Goal: Check status: Check status

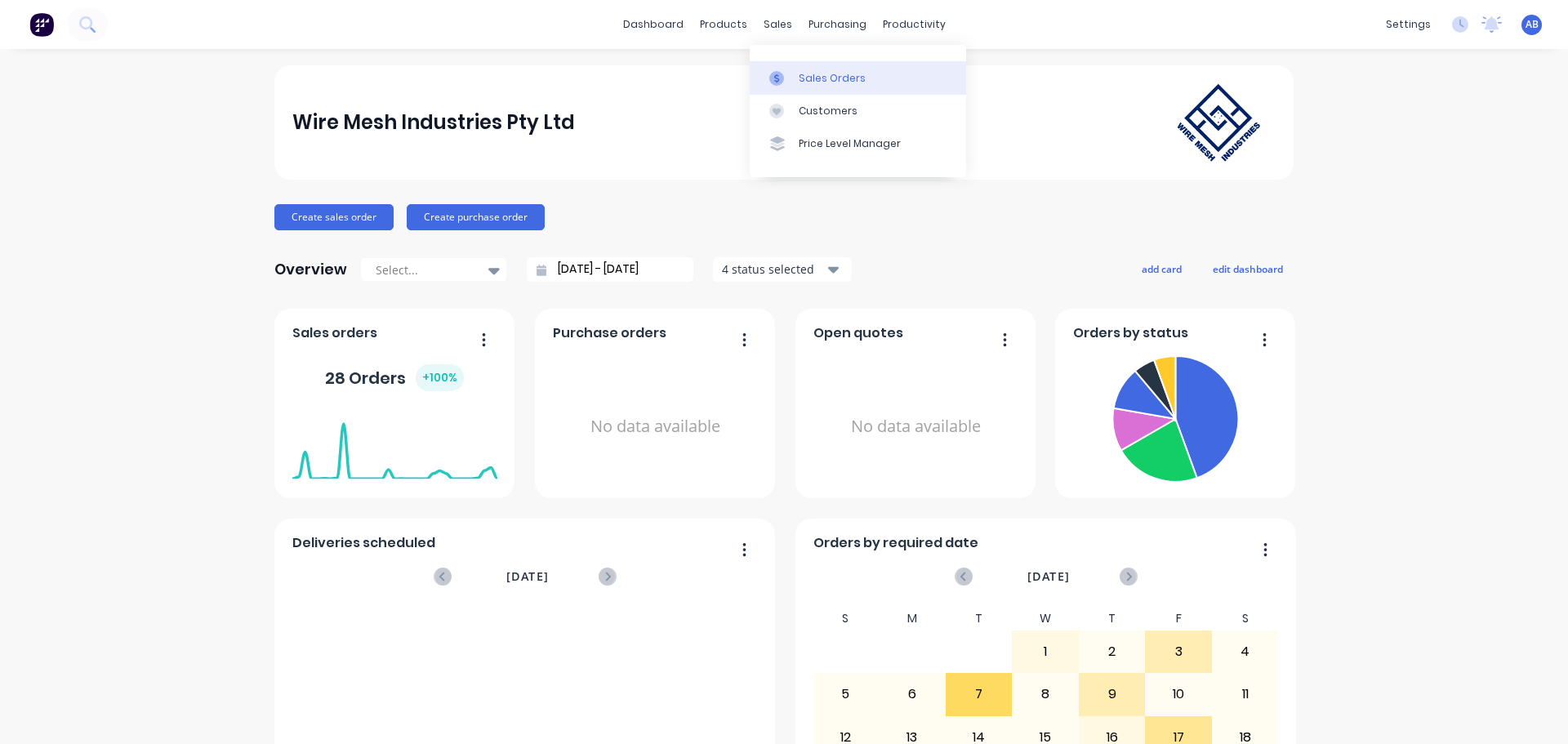
click at [796, 77] on link "Sales Orders" at bounding box center [858, 77] width 216 height 33
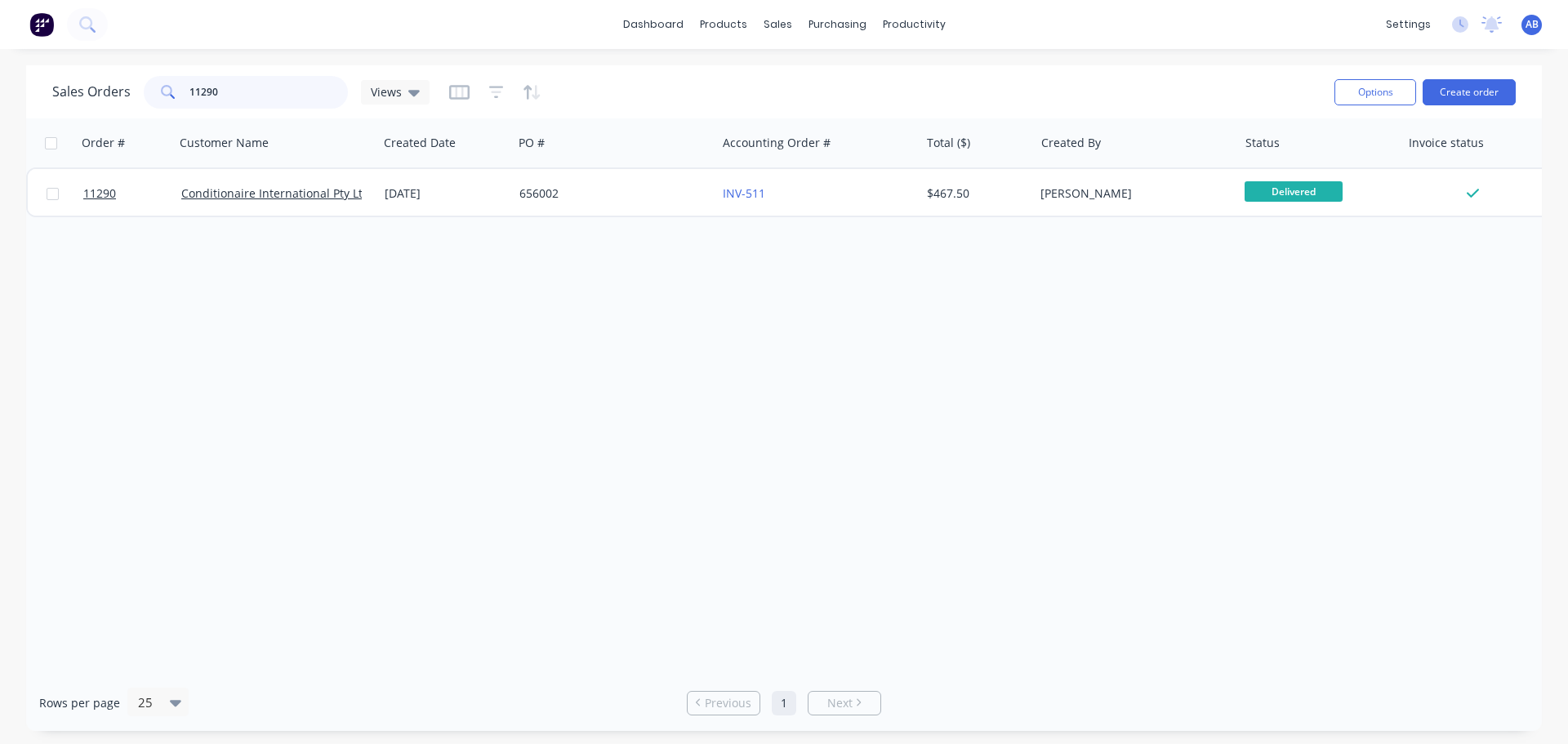
click at [223, 90] on input "11290" at bounding box center [269, 92] width 159 height 33
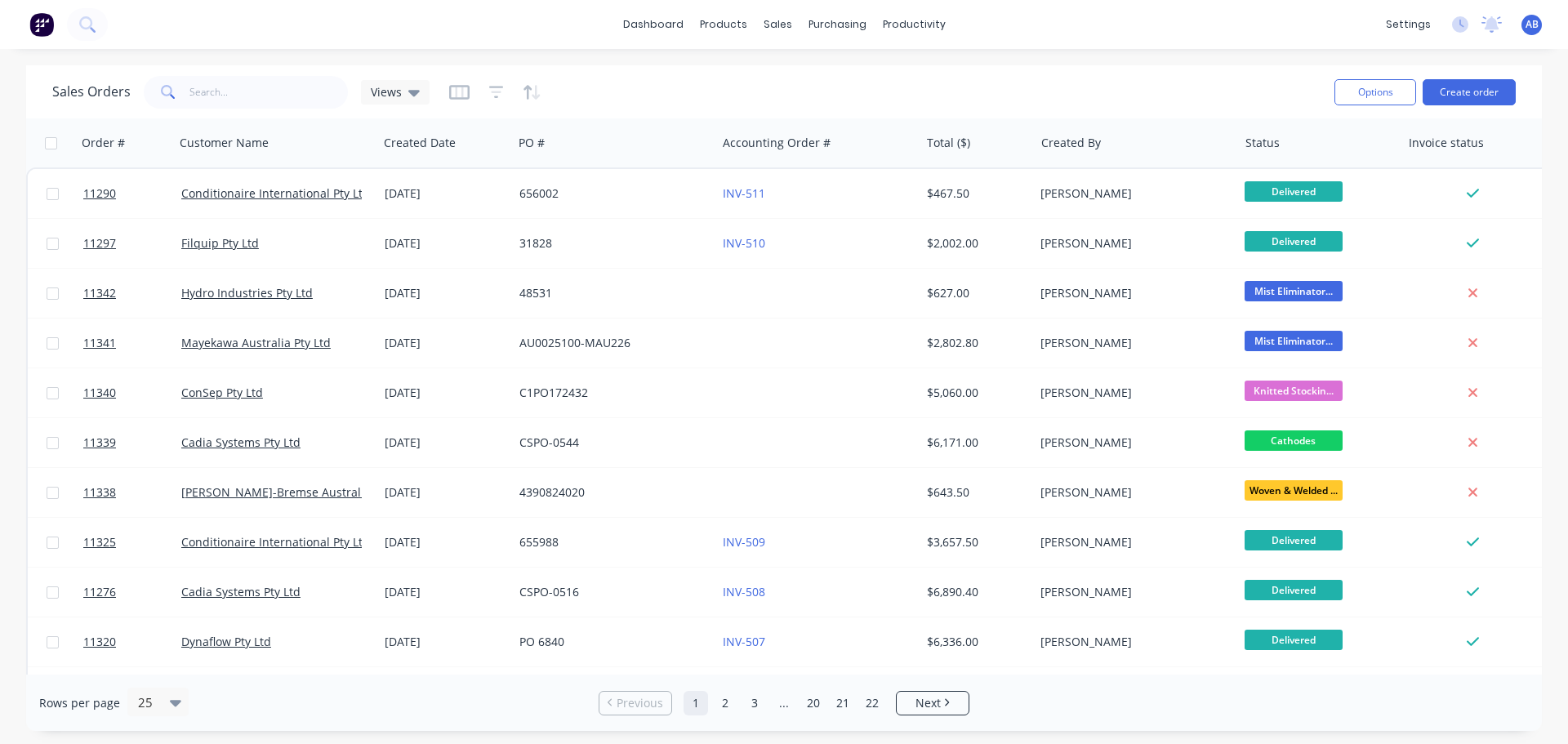
click at [48, 27] on img at bounding box center [41, 25] width 25 height 25
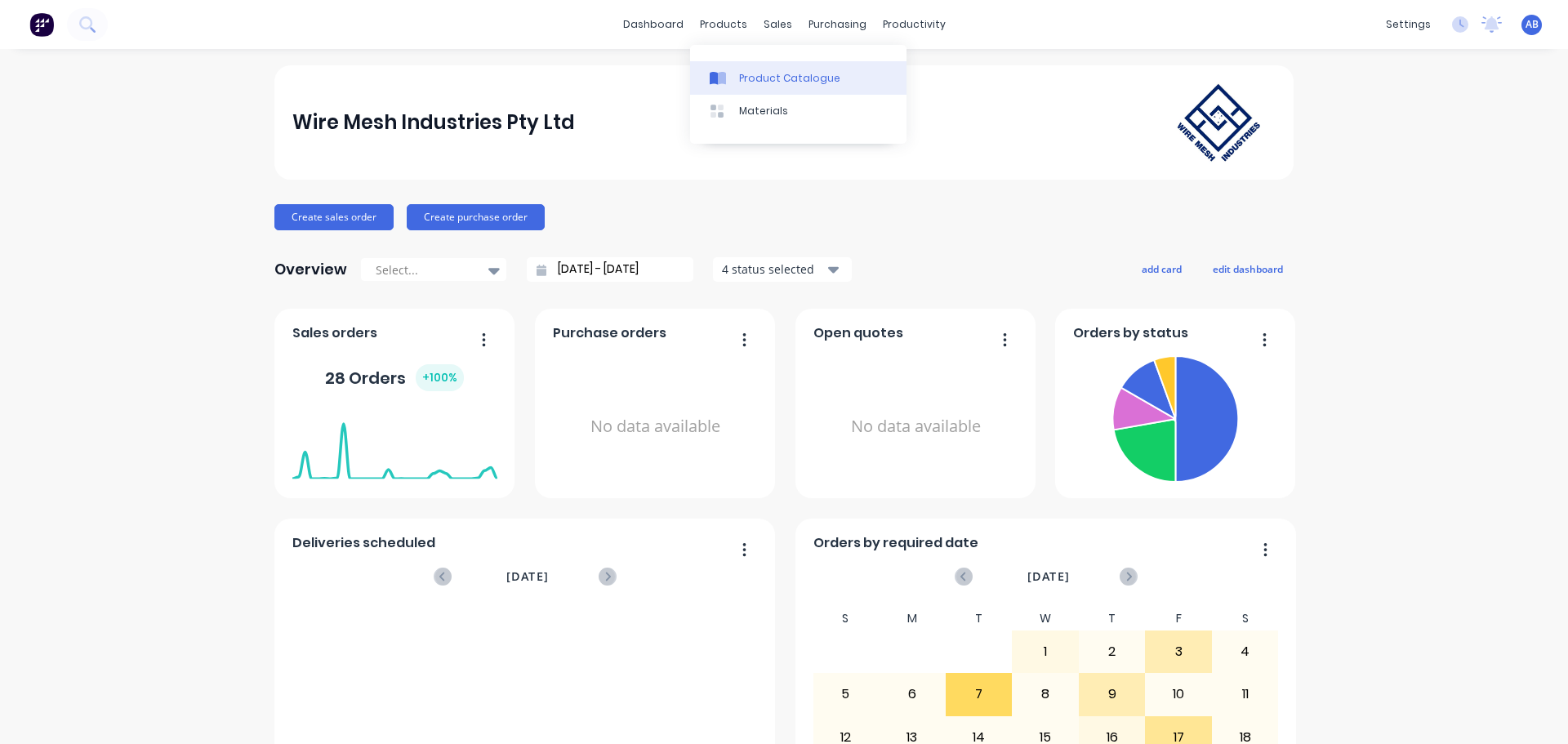
click at [734, 84] on link "Product Catalogue" at bounding box center [798, 77] width 216 height 33
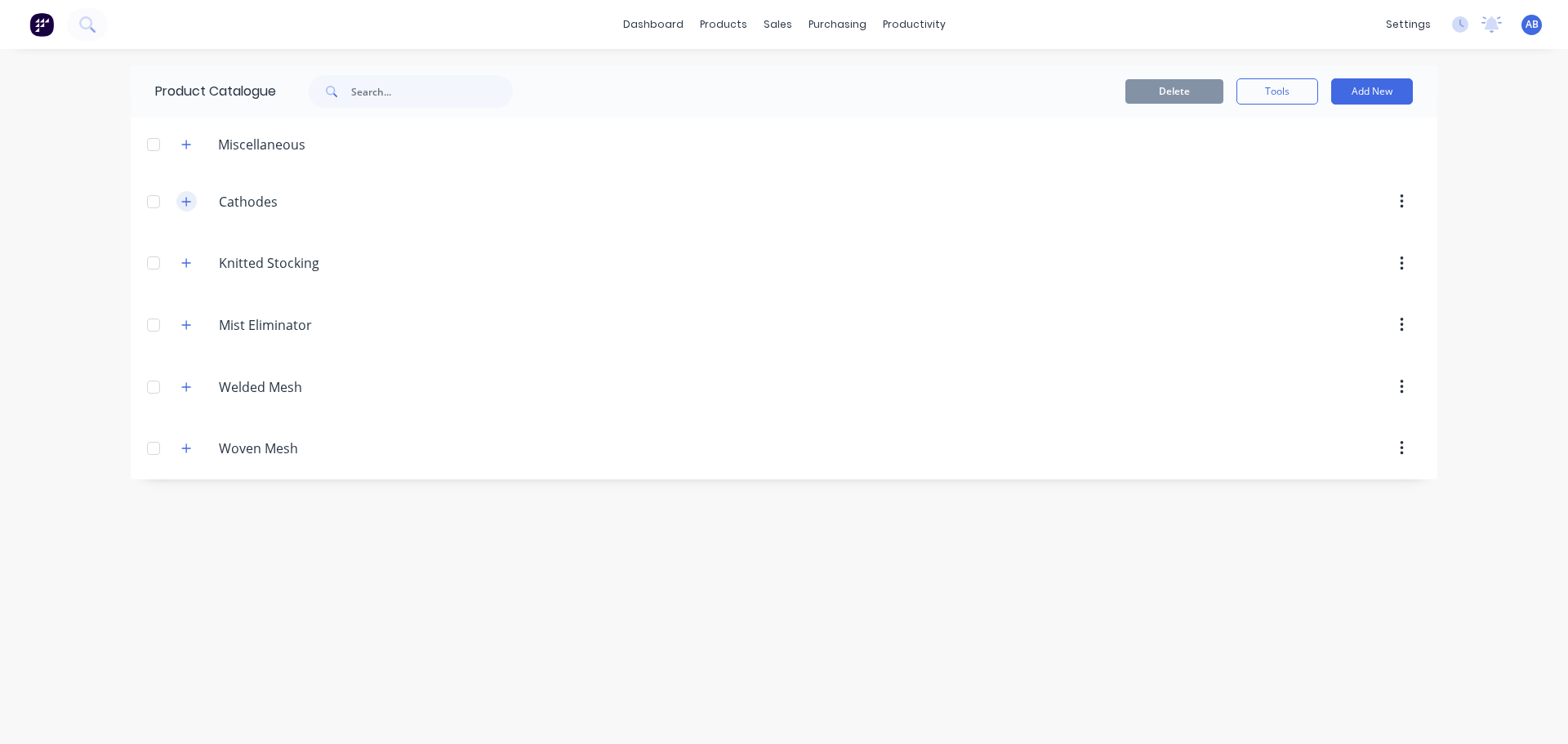
click at [183, 201] on icon "button" at bounding box center [185, 201] width 10 height 11
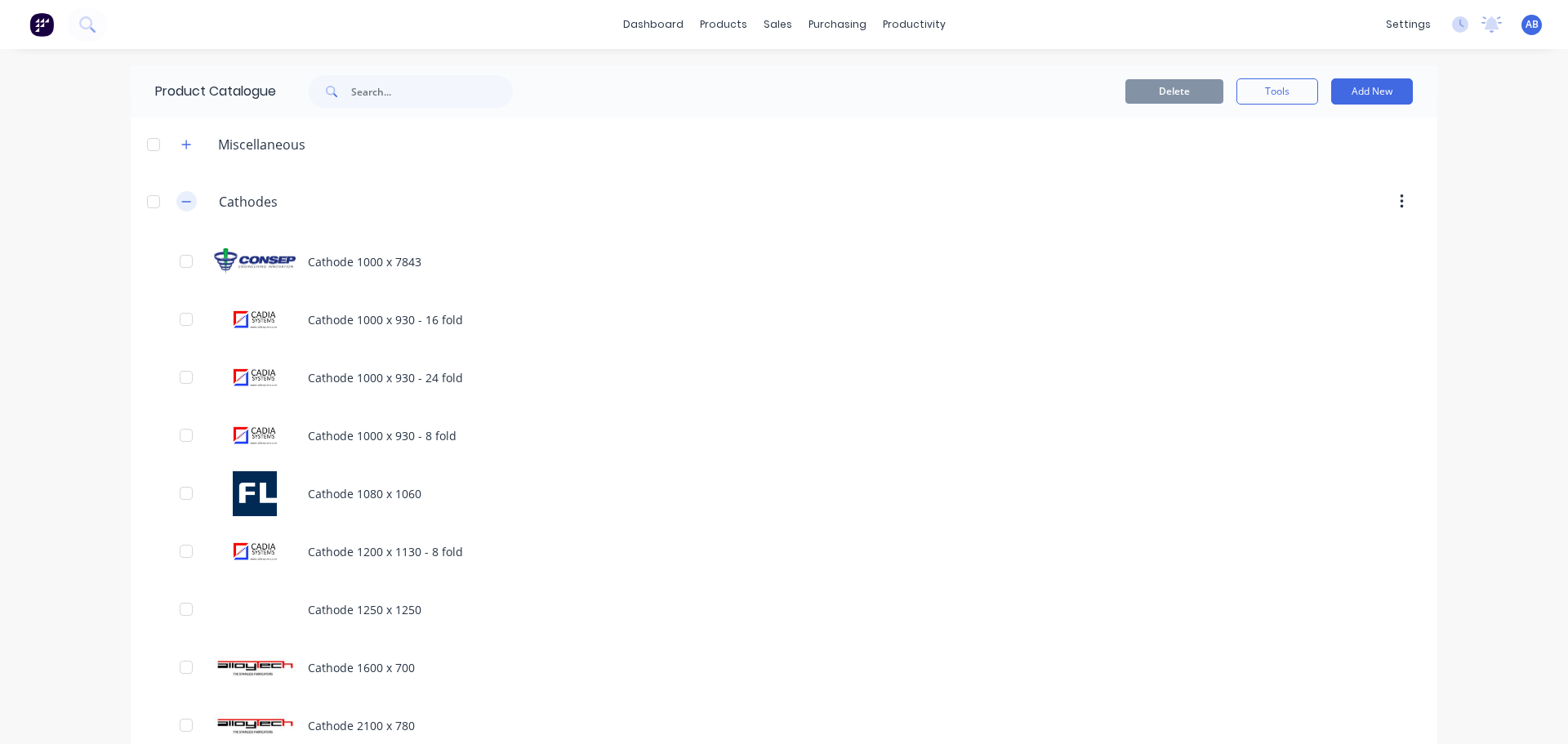
click at [184, 196] on icon "button" at bounding box center [185, 201] width 10 height 11
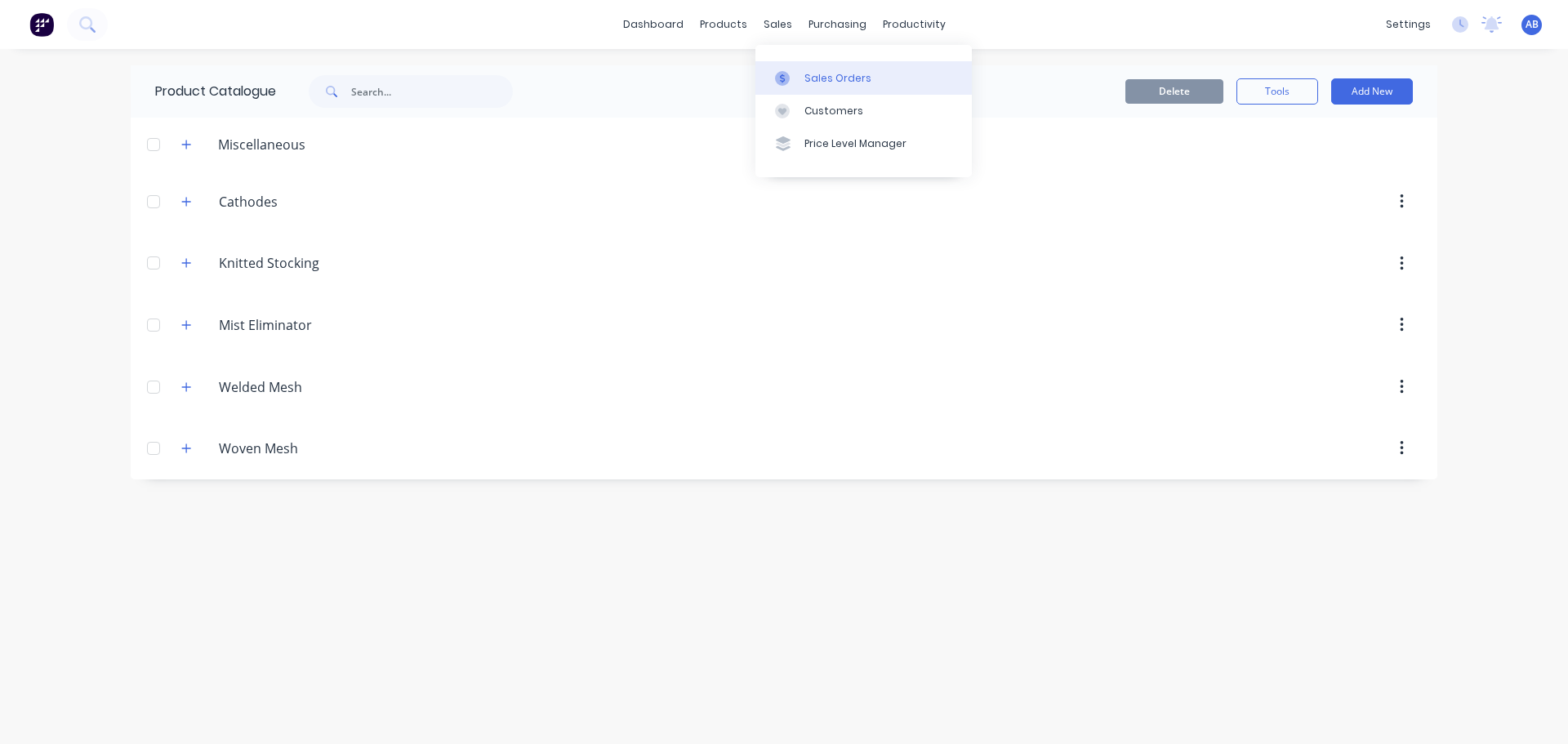
click at [820, 68] on link "Sales Orders" at bounding box center [863, 77] width 216 height 33
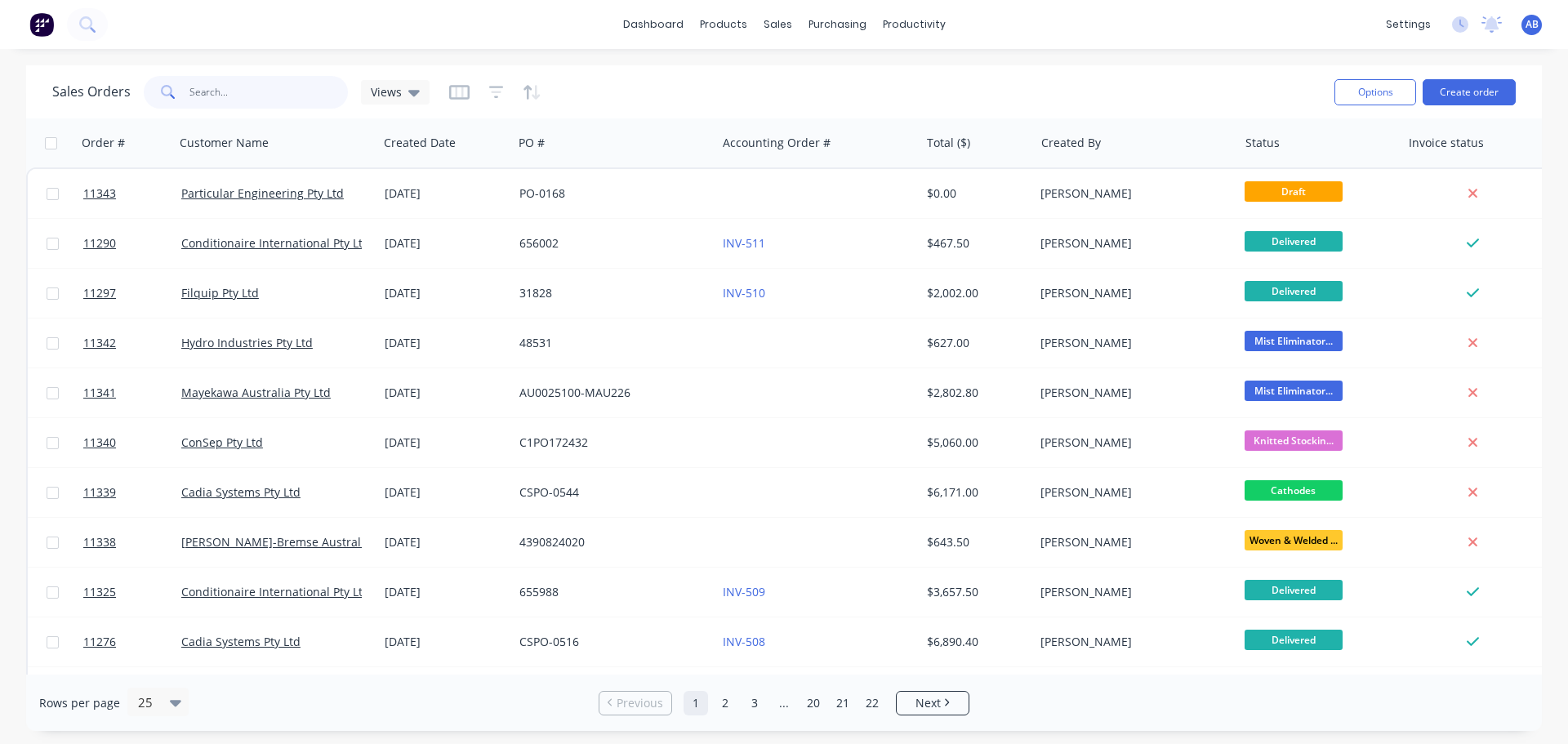
click at [247, 98] on input "text" at bounding box center [269, 92] width 159 height 33
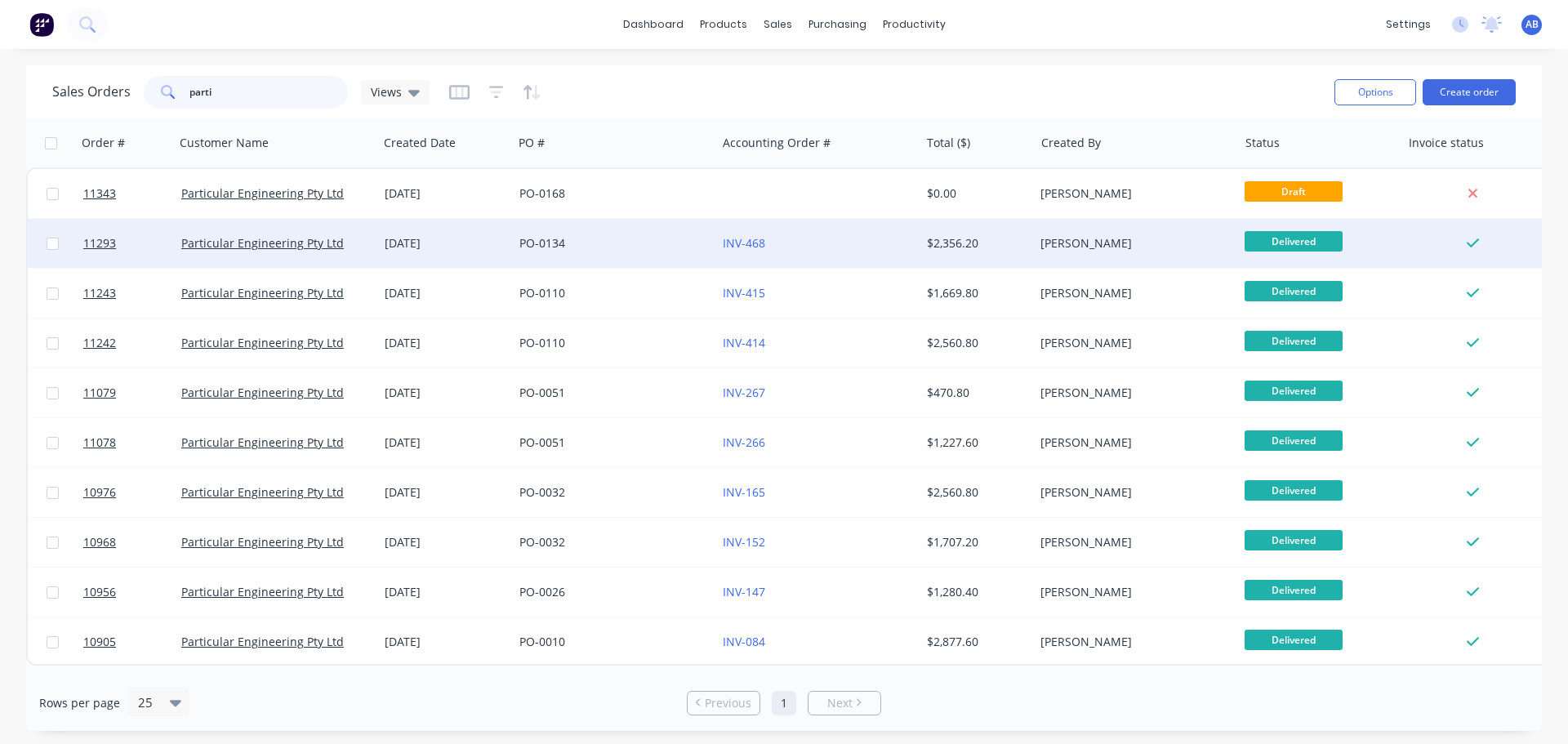
type input "parti"
click at [617, 252] on div "PO-0134" at bounding box center [614, 244] width 203 height 49
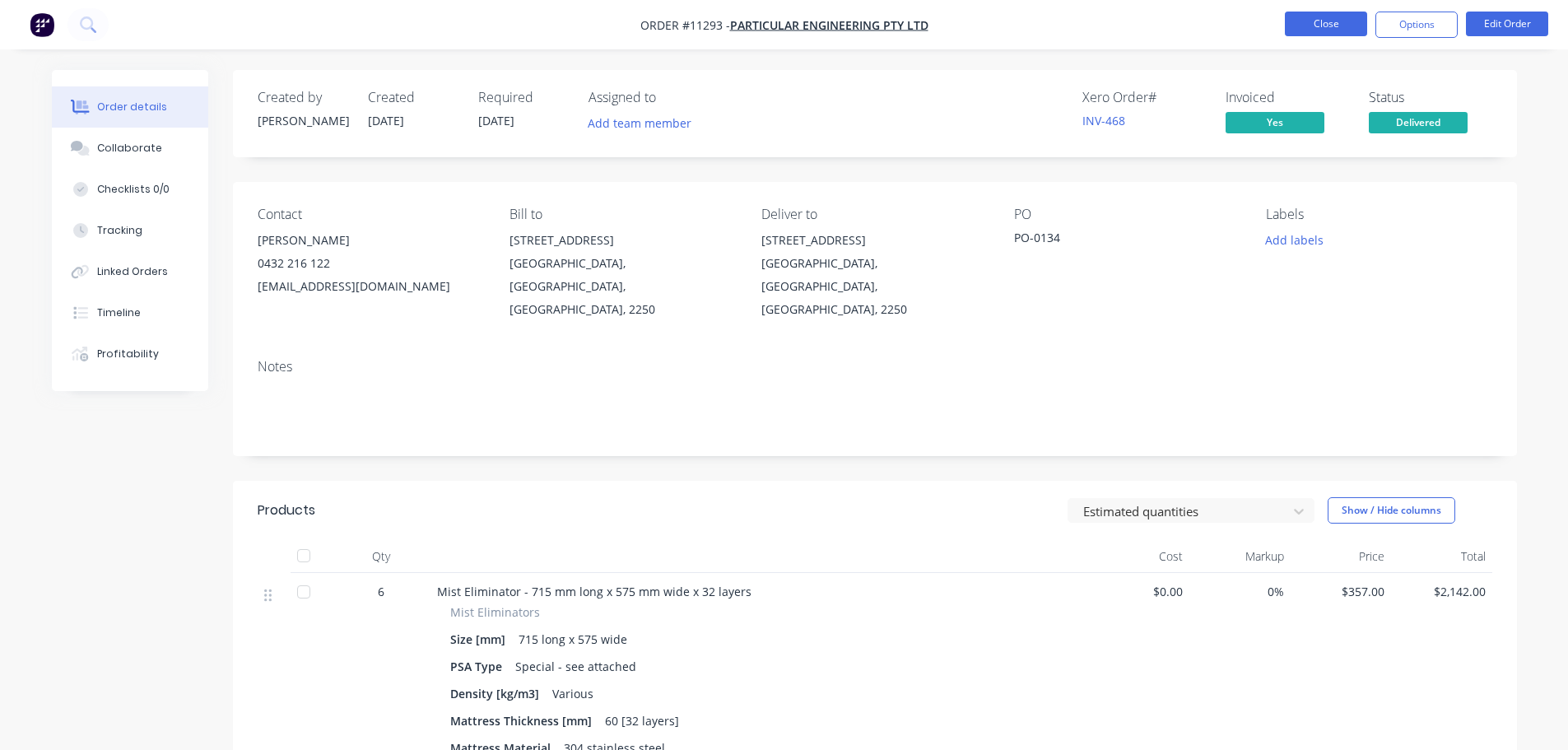
click at [1307, 17] on button "Close" at bounding box center [1326, 24] width 83 height 25
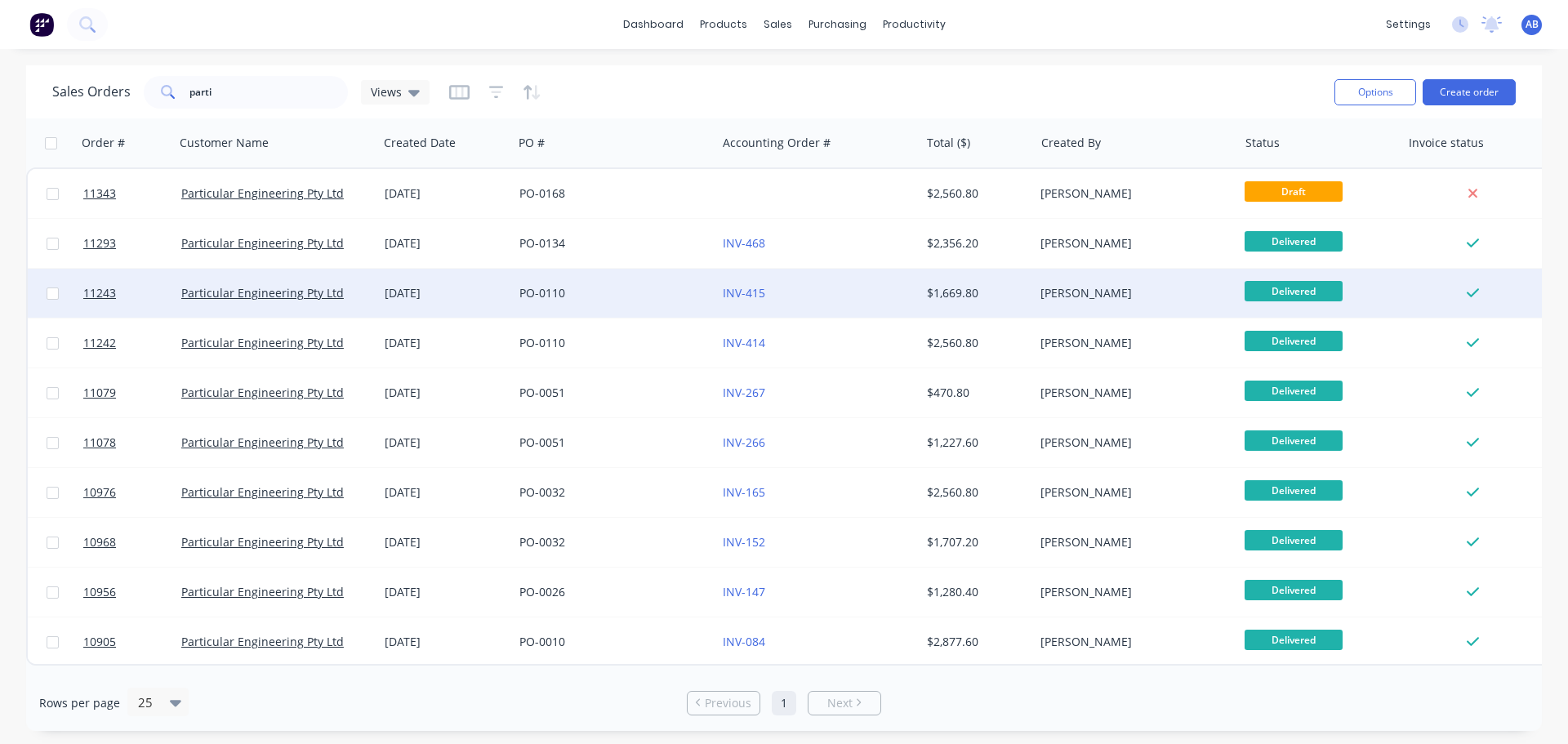
click at [630, 302] on div "PO-0110" at bounding box center [614, 294] width 203 height 49
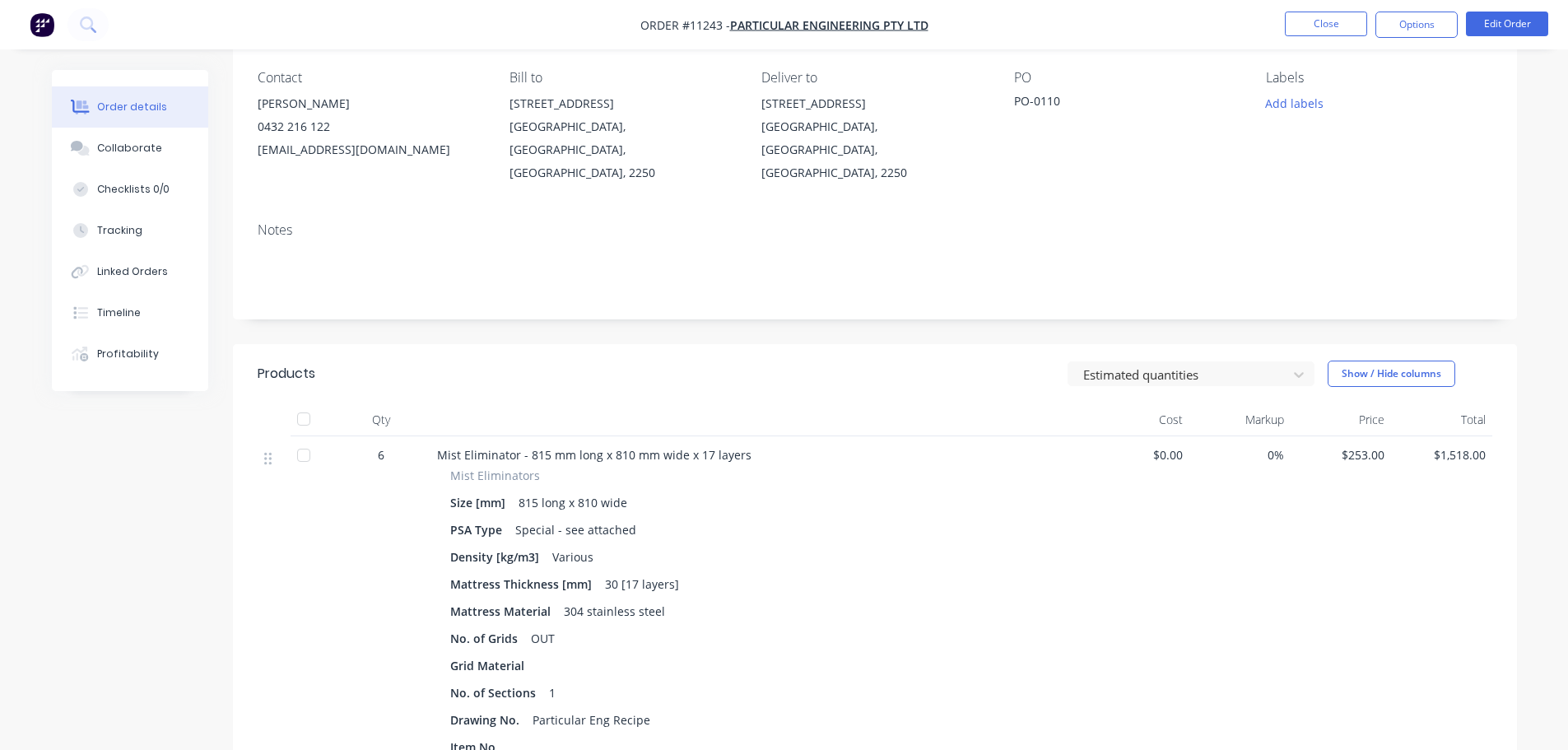
scroll to position [247, 0]
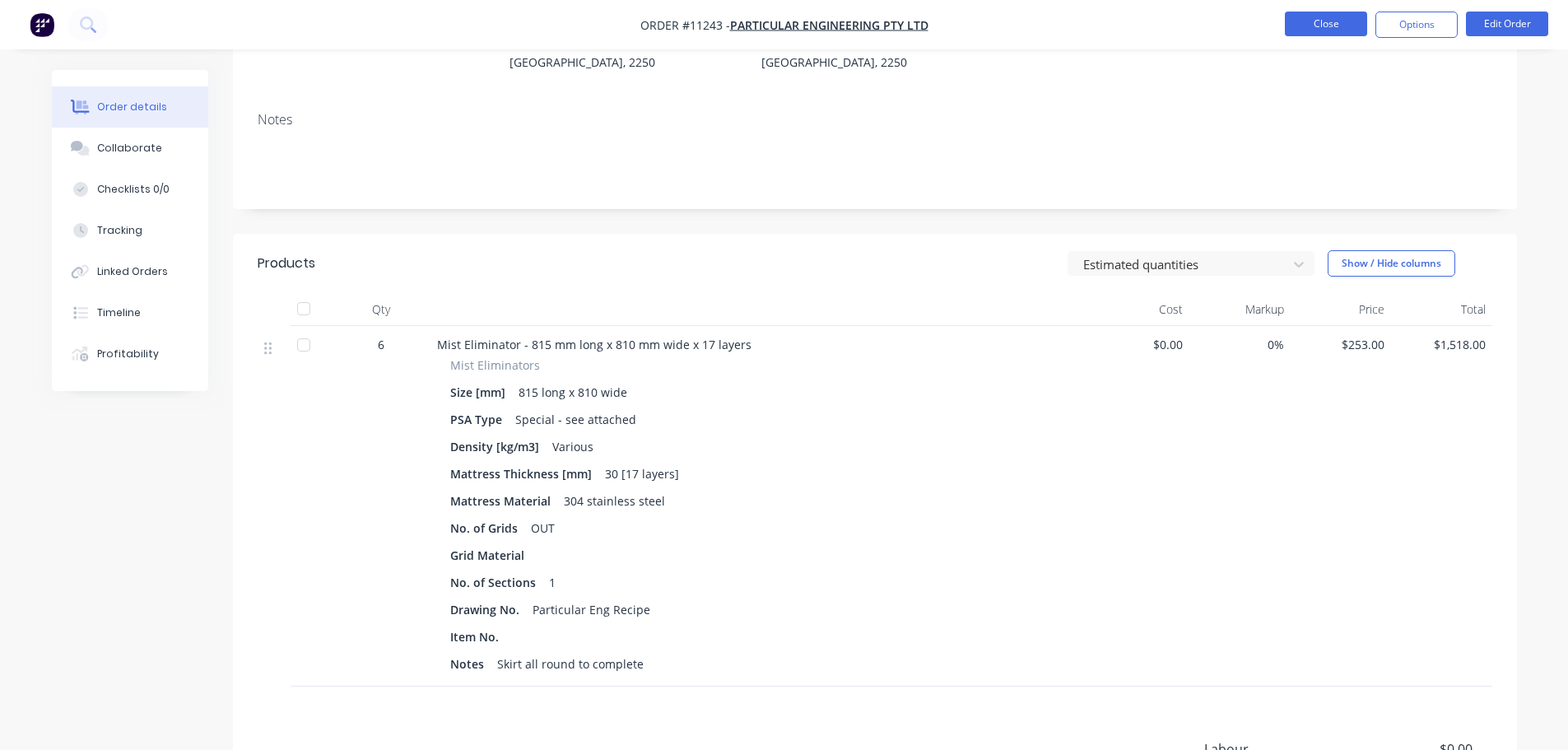
click at [1300, 27] on button "Close" at bounding box center [1326, 24] width 83 height 25
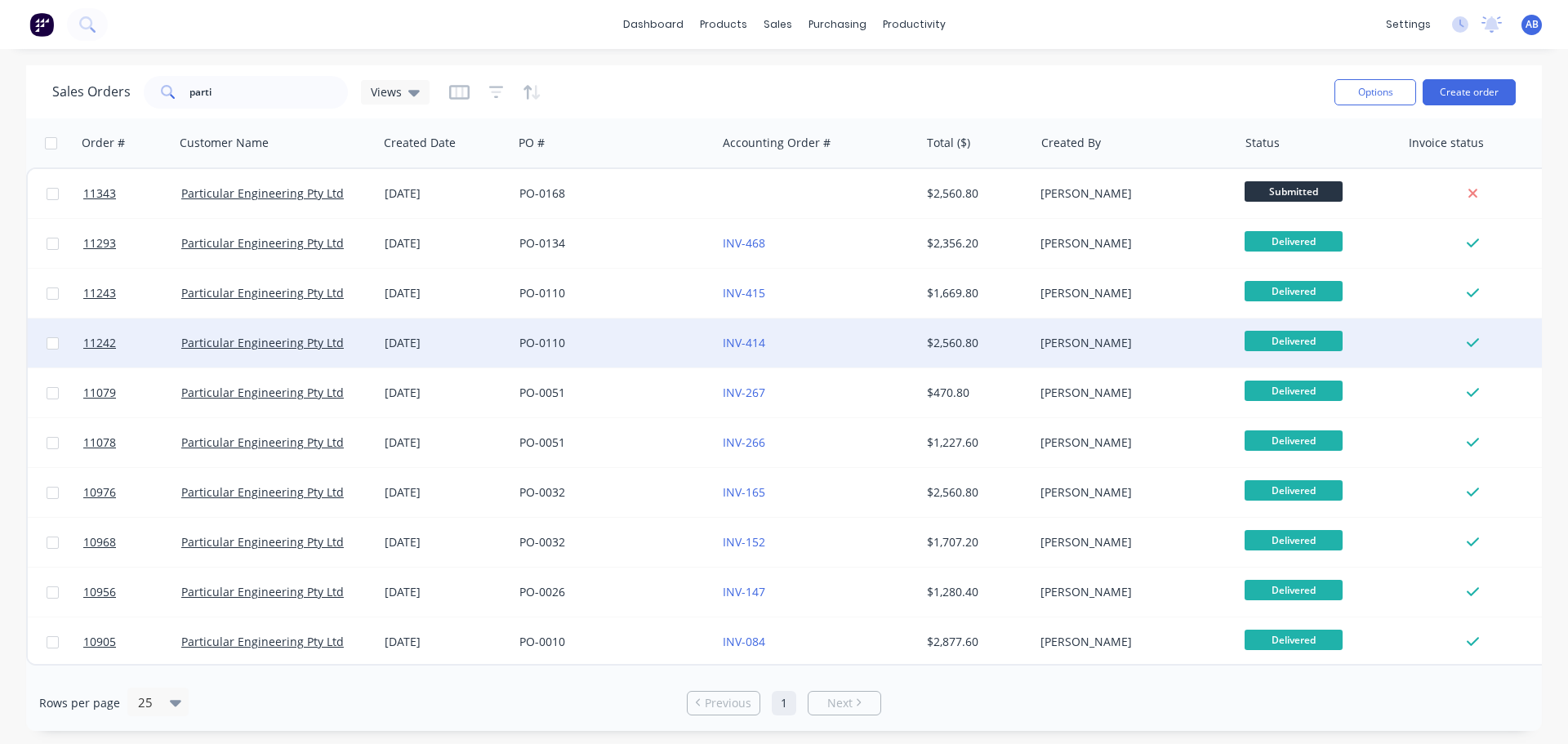
click at [626, 342] on div "PO-0110" at bounding box center [610, 343] width 181 height 17
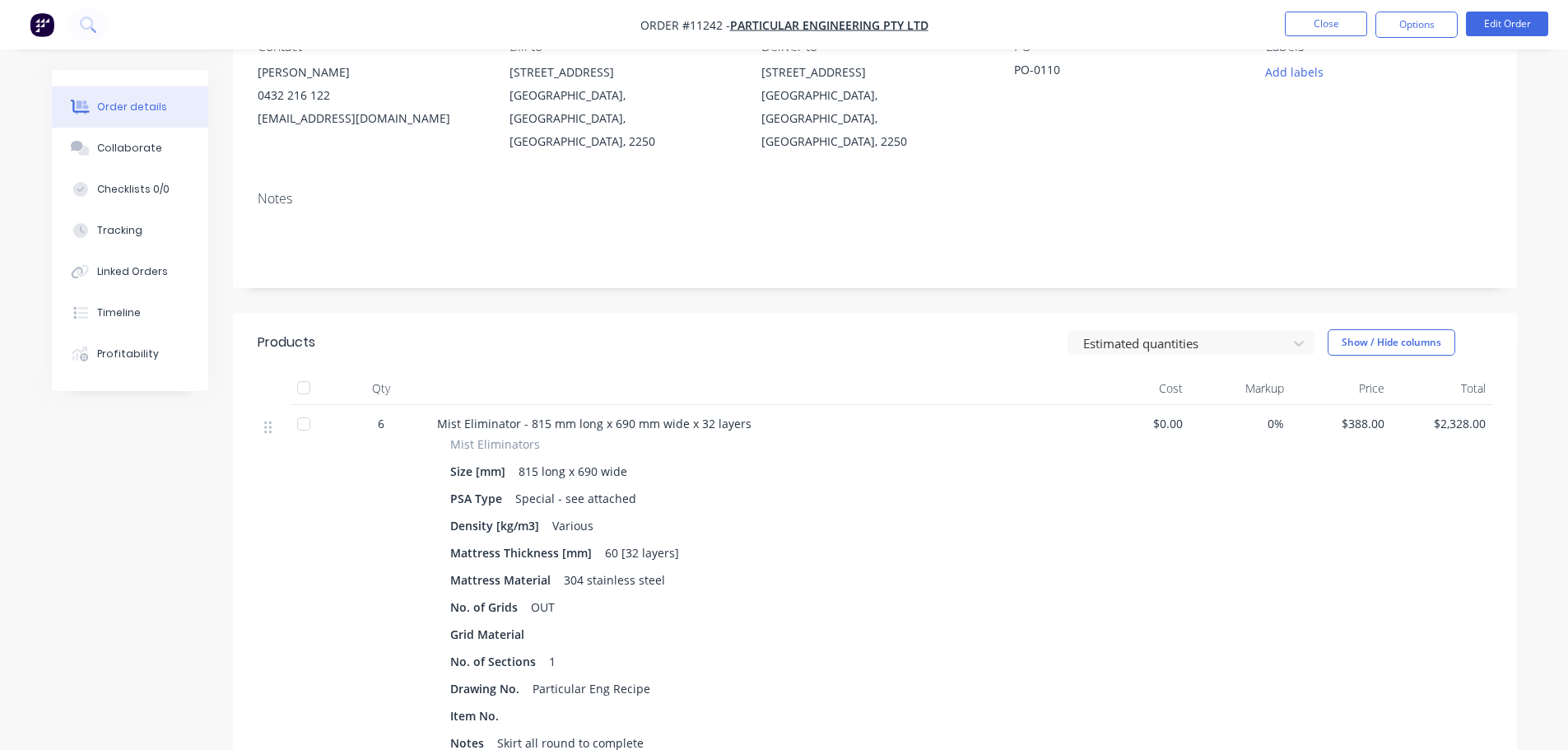
scroll to position [165, 0]
click at [1333, 29] on button "Close" at bounding box center [1326, 24] width 83 height 25
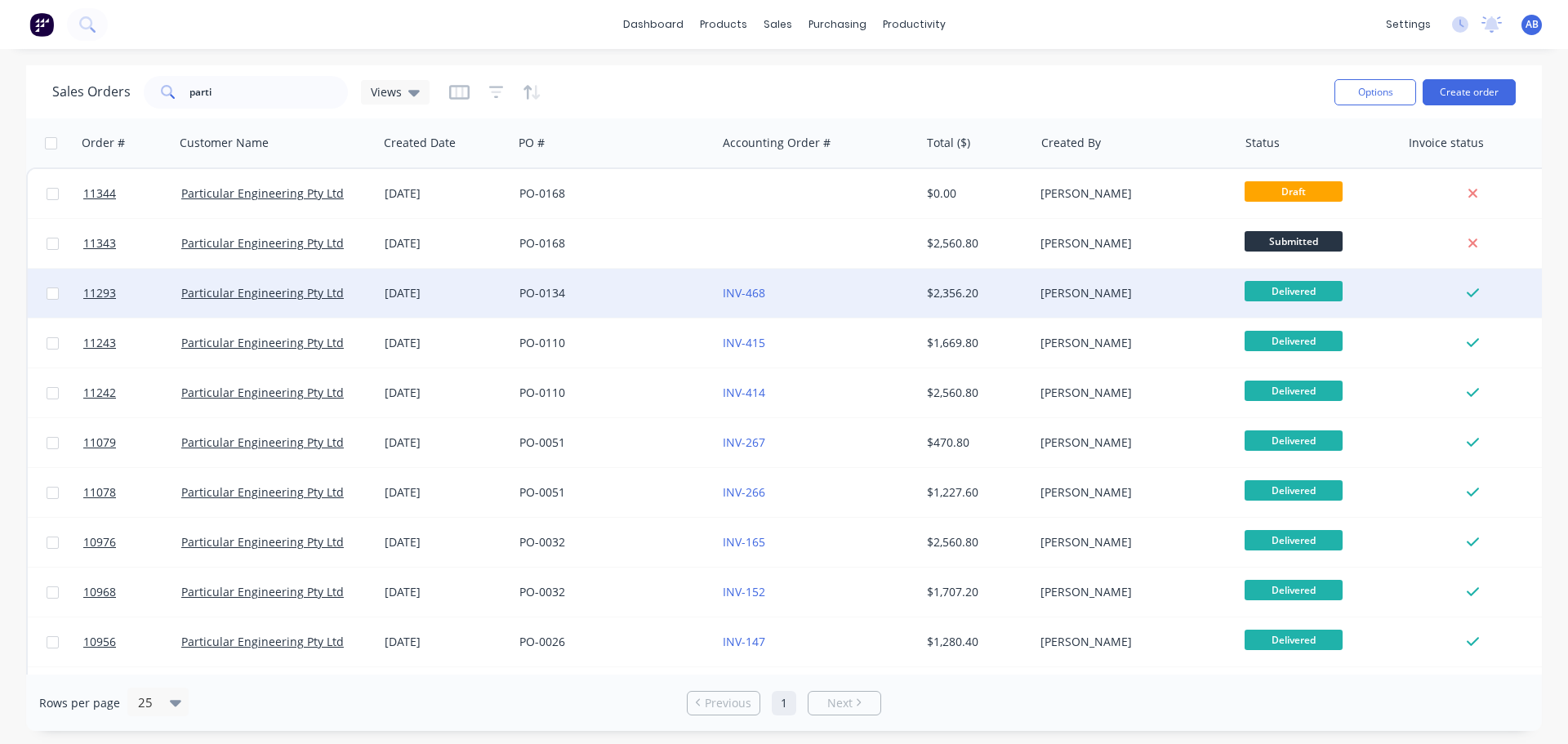
click at [620, 294] on div "PO-0134" at bounding box center [610, 293] width 181 height 17
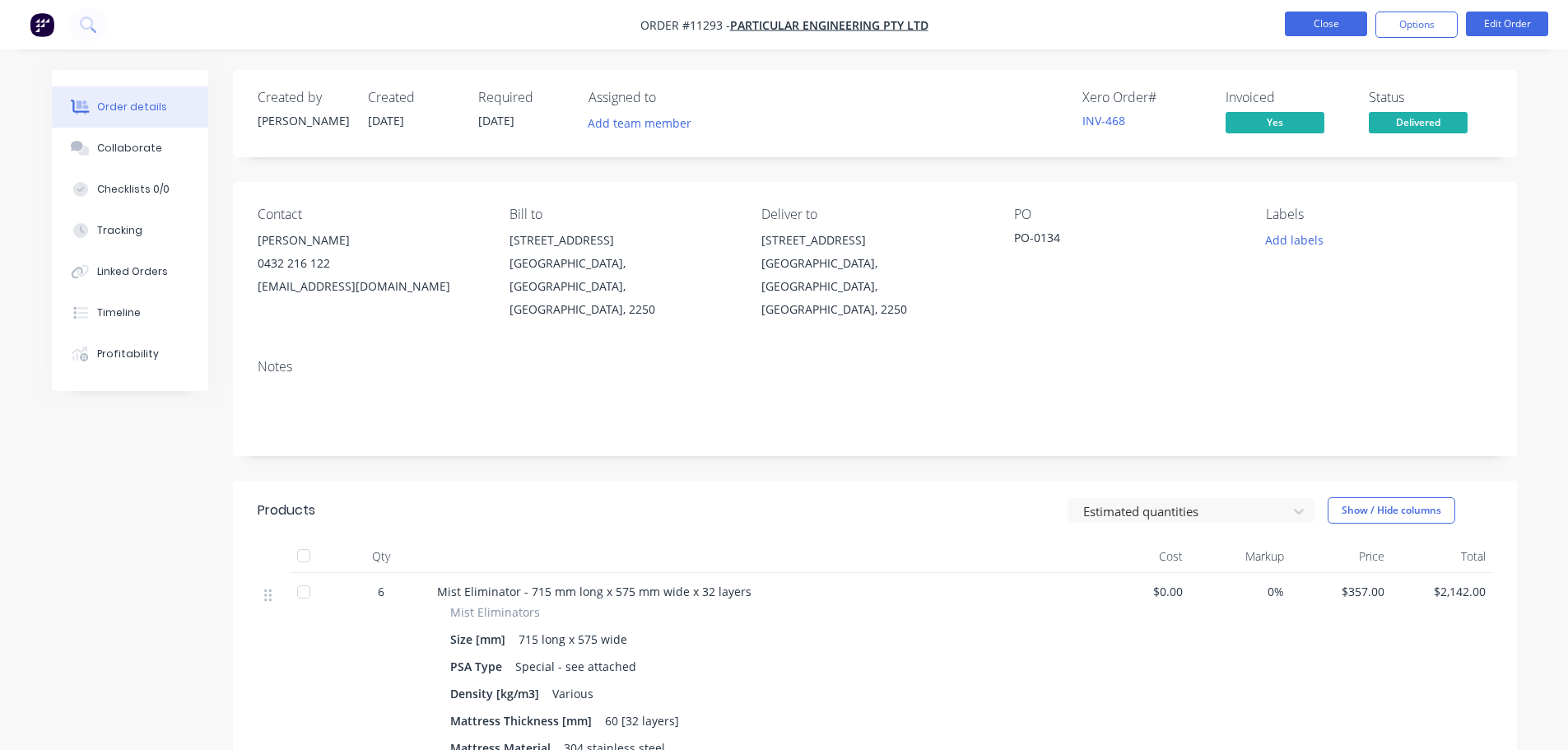
click at [1312, 18] on button "Close" at bounding box center [1326, 24] width 83 height 25
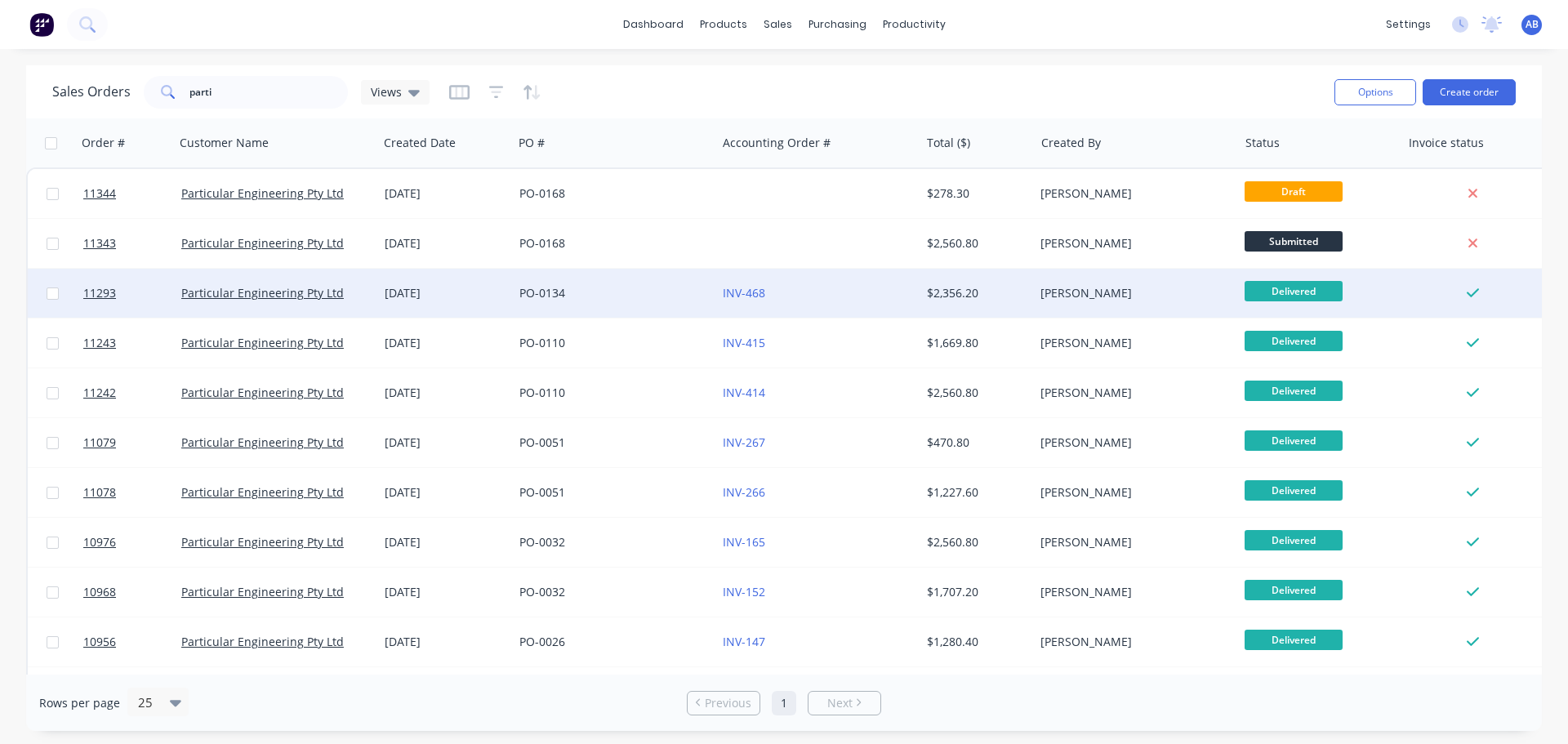
click at [659, 305] on div "PO-0134" at bounding box center [614, 294] width 203 height 49
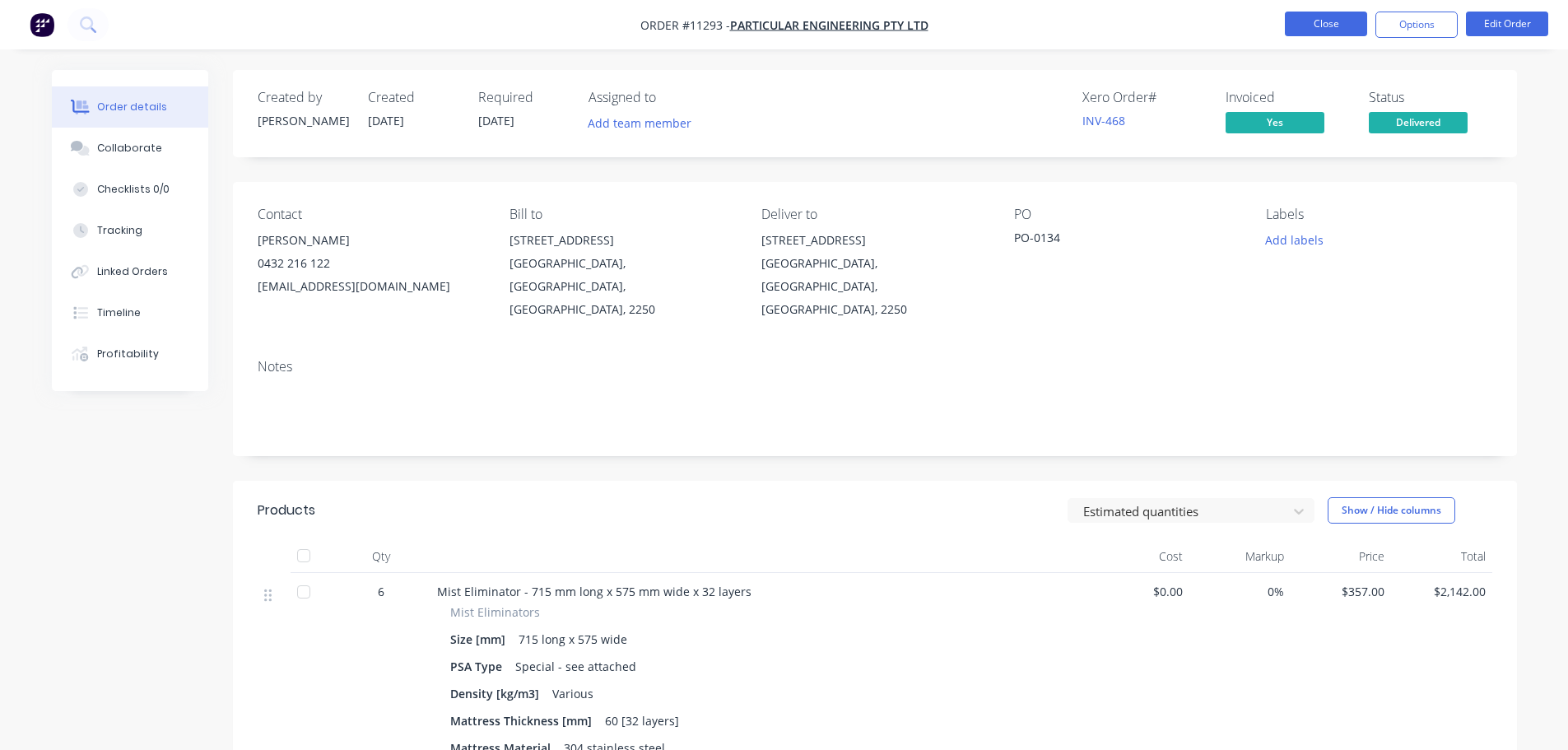
click at [1343, 25] on button "Close" at bounding box center [1326, 24] width 83 height 25
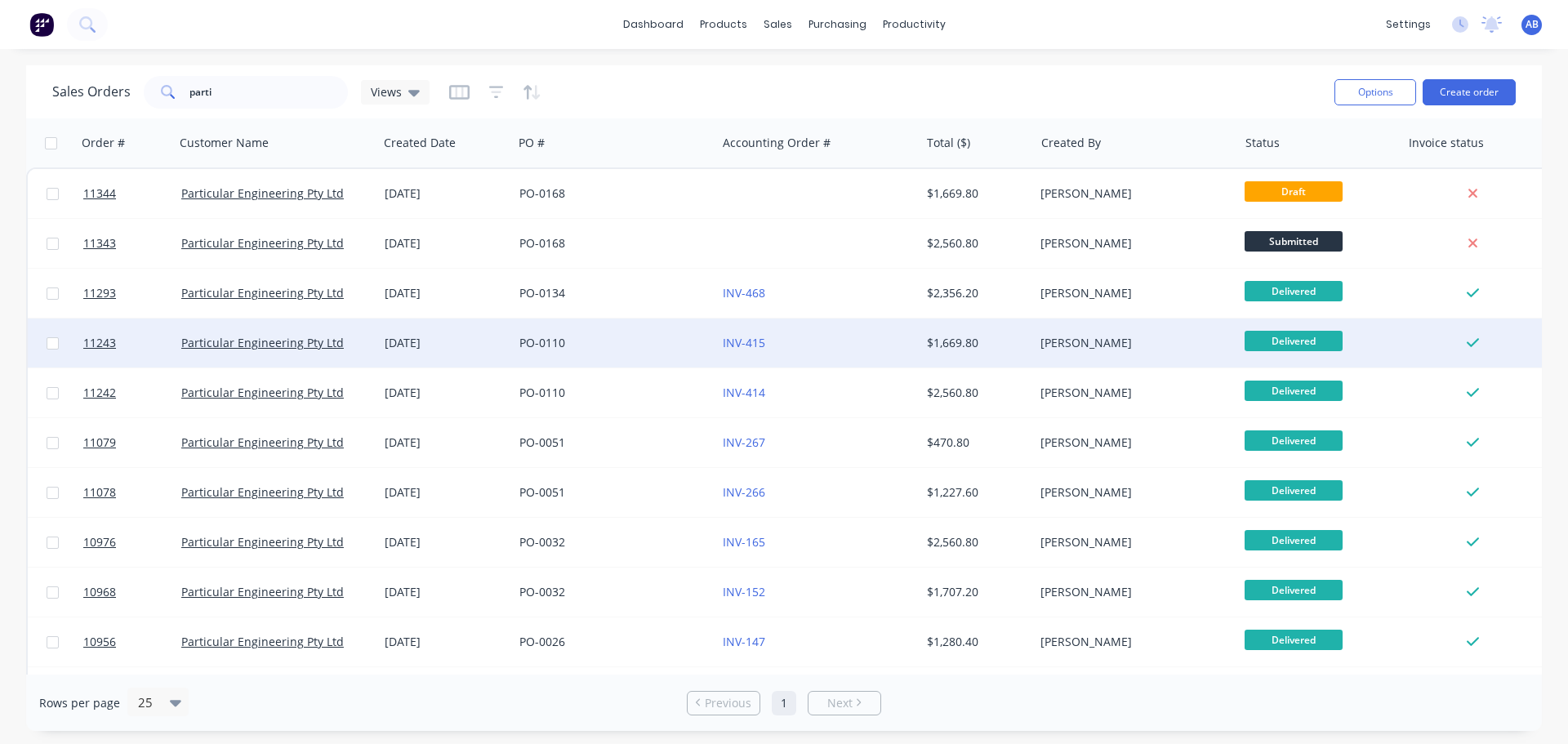
click at [621, 342] on div "PO-0110" at bounding box center [610, 343] width 181 height 17
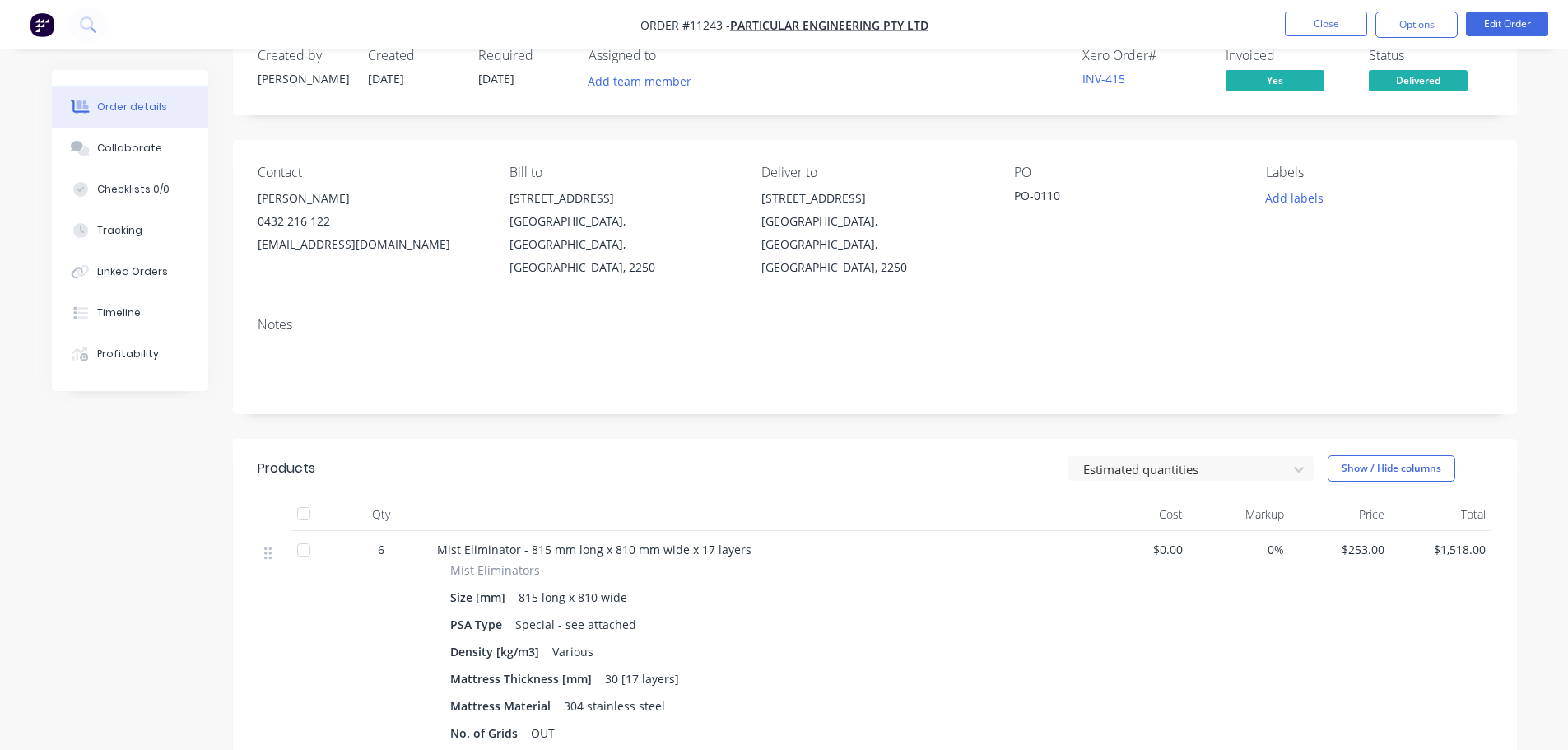
scroll to position [125, 0]
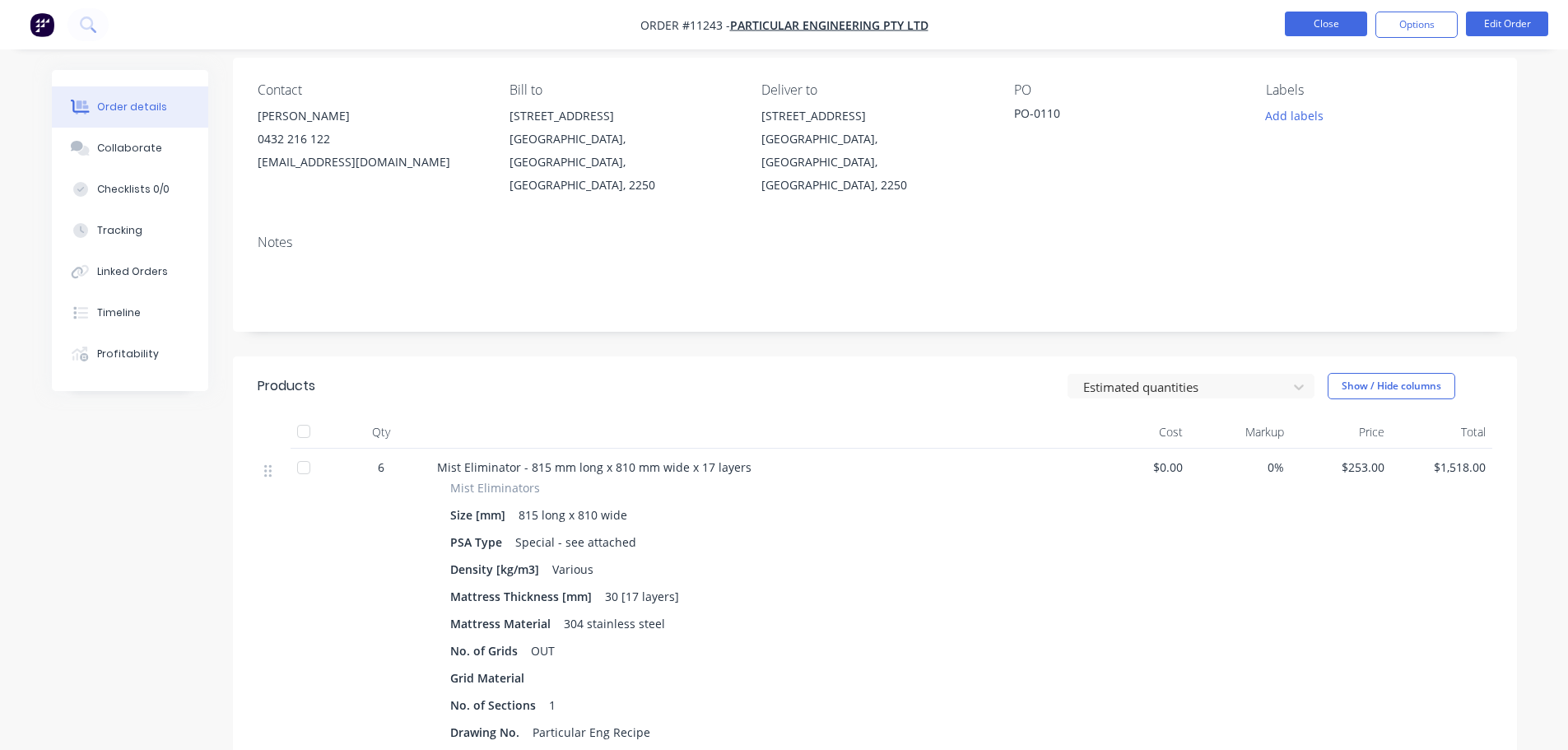
click at [1319, 21] on button "Close" at bounding box center [1326, 24] width 83 height 25
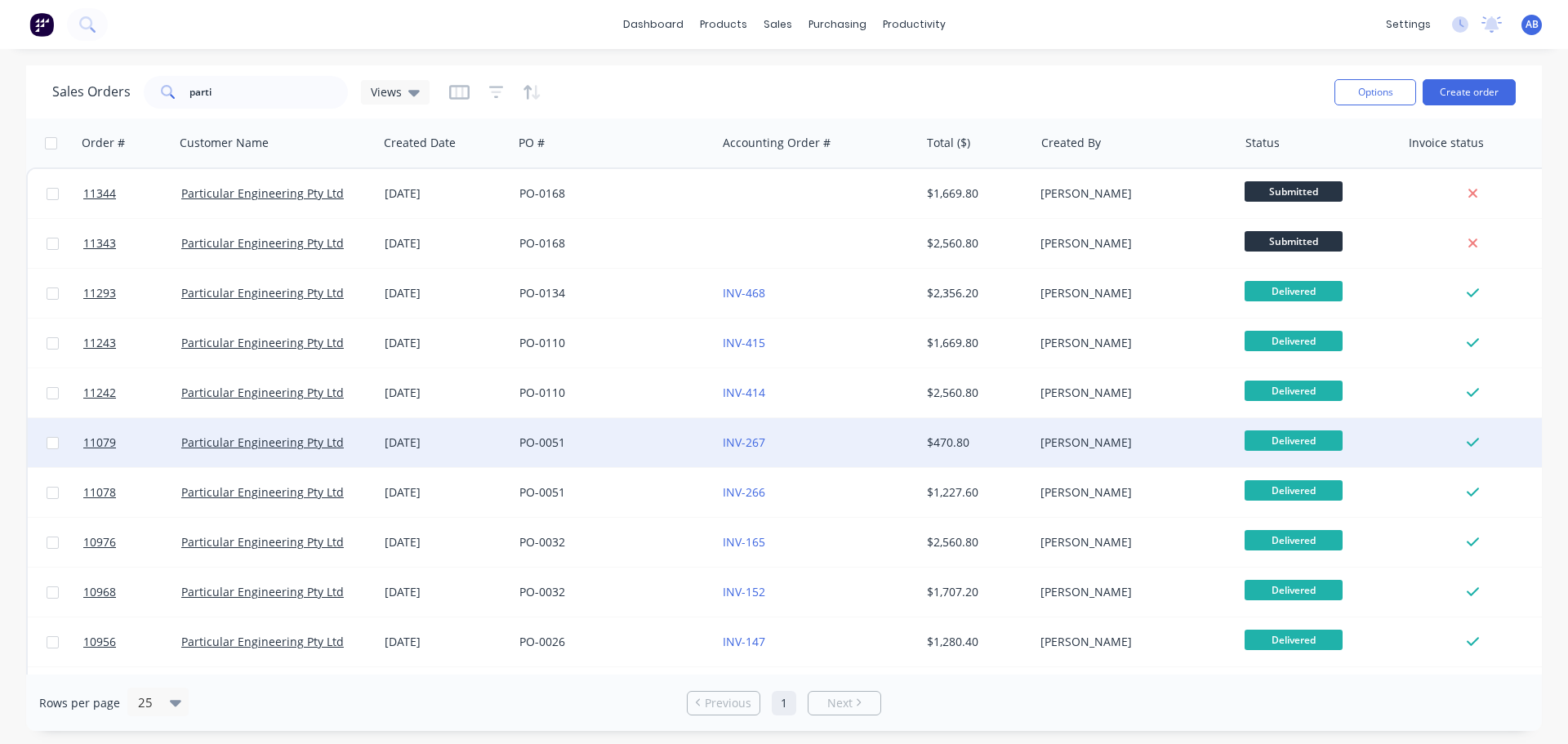
click at [629, 450] on div "PO-0051" at bounding box center [610, 442] width 181 height 17
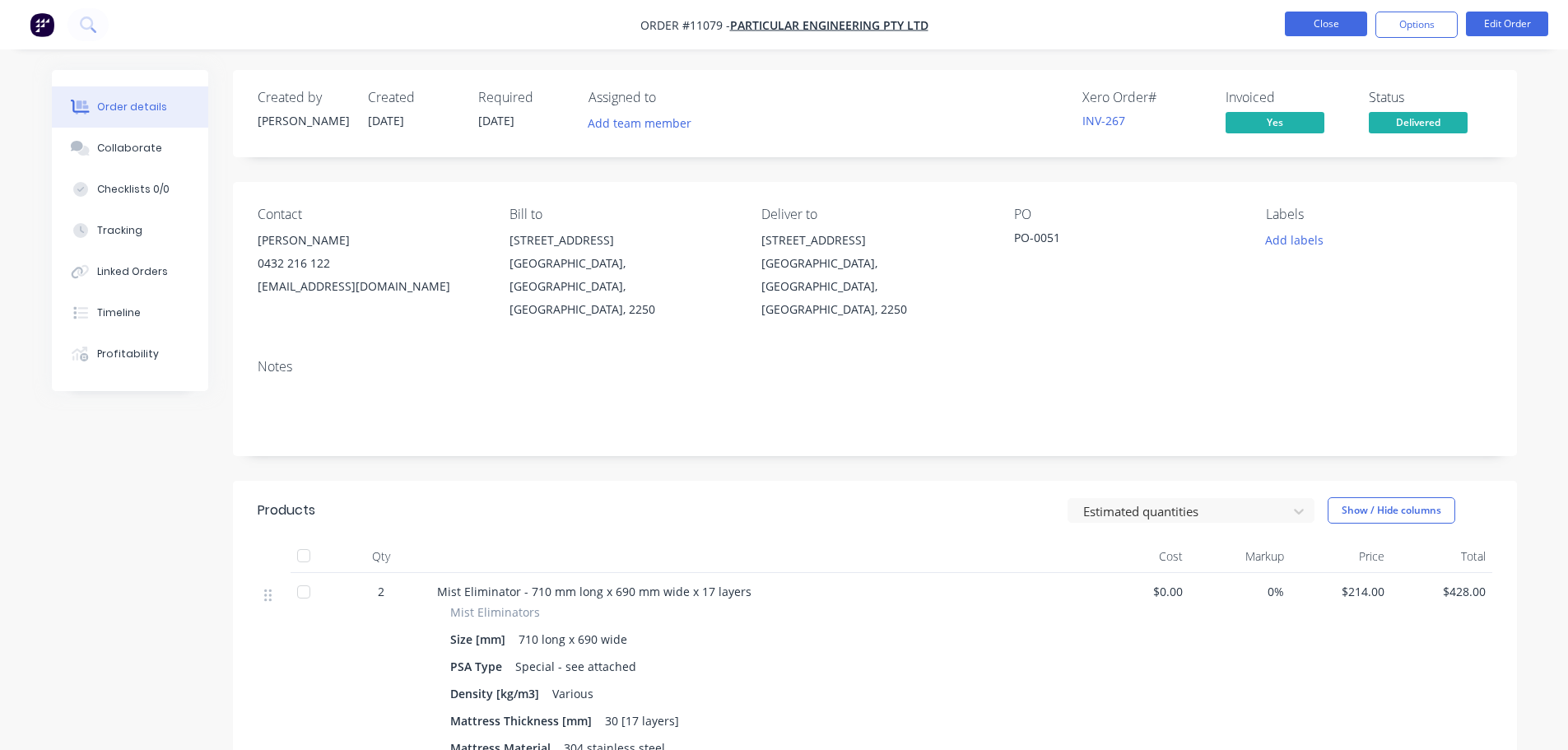
click at [1346, 23] on button "Close" at bounding box center [1326, 24] width 83 height 25
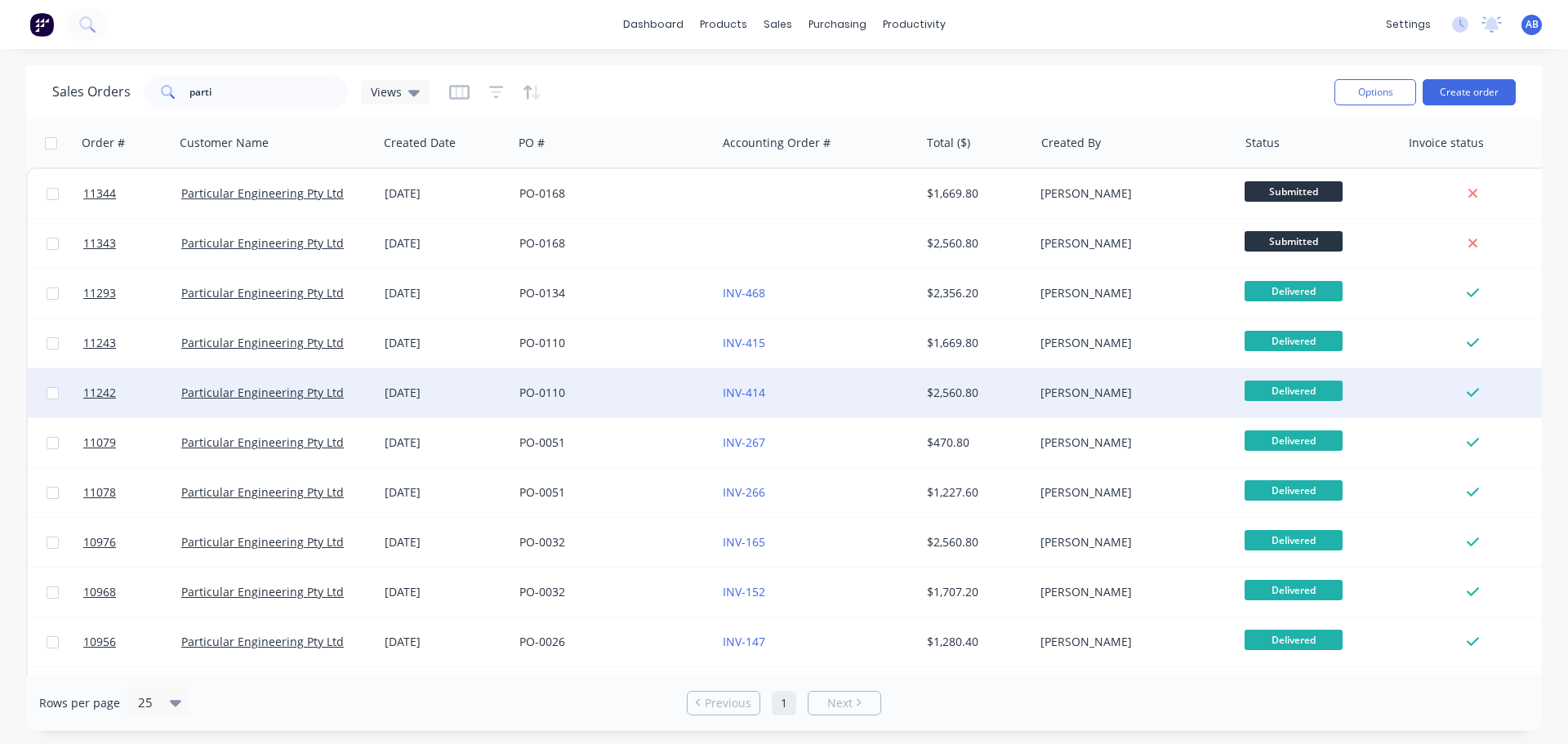
click at [638, 387] on div "PO-0110" at bounding box center [610, 393] width 181 height 17
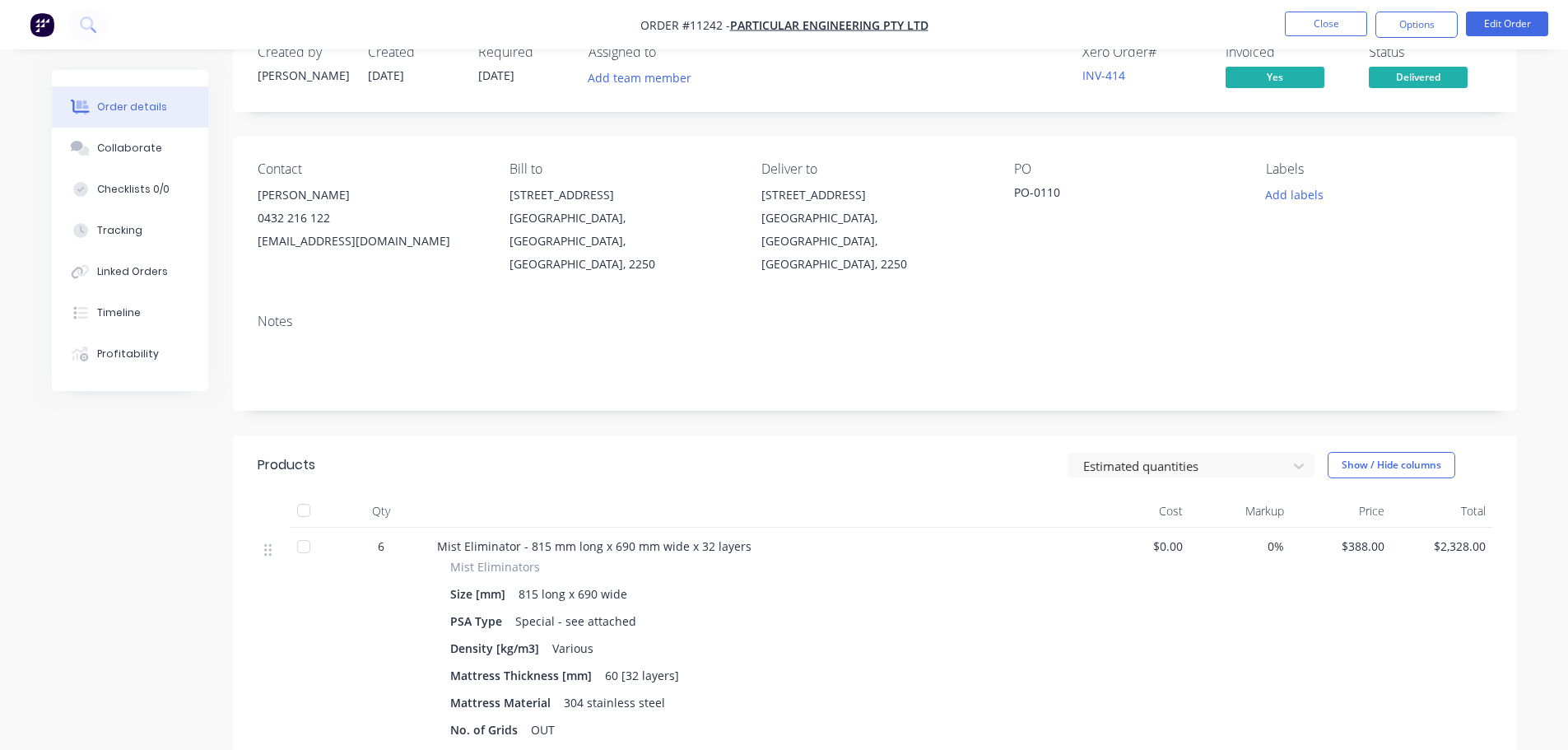
scroll to position [42, 0]
click at [1318, 32] on button "Close" at bounding box center [1326, 24] width 83 height 25
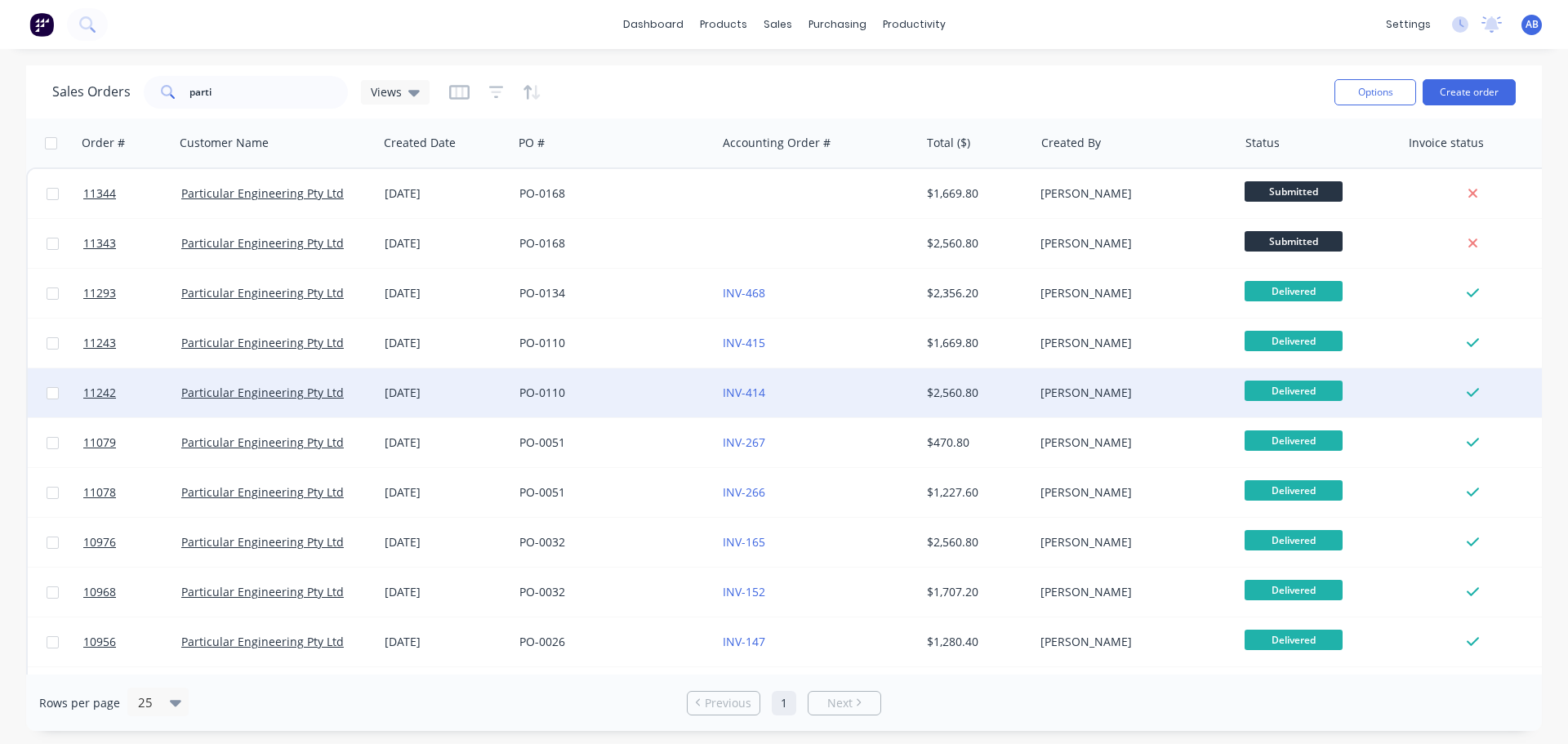
click at [639, 399] on div "PO-0110" at bounding box center [610, 393] width 181 height 17
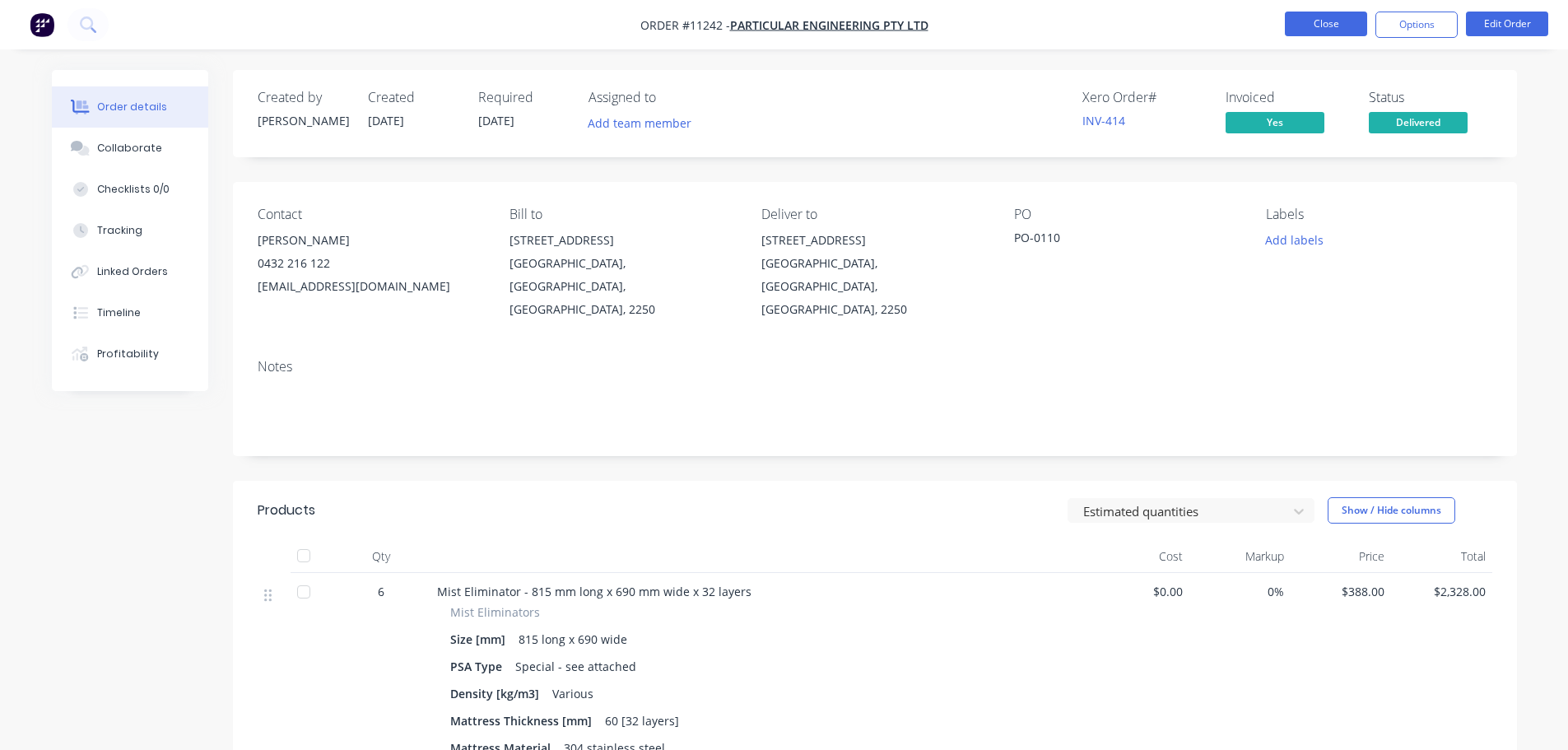
click at [1317, 28] on button "Close" at bounding box center [1326, 24] width 83 height 25
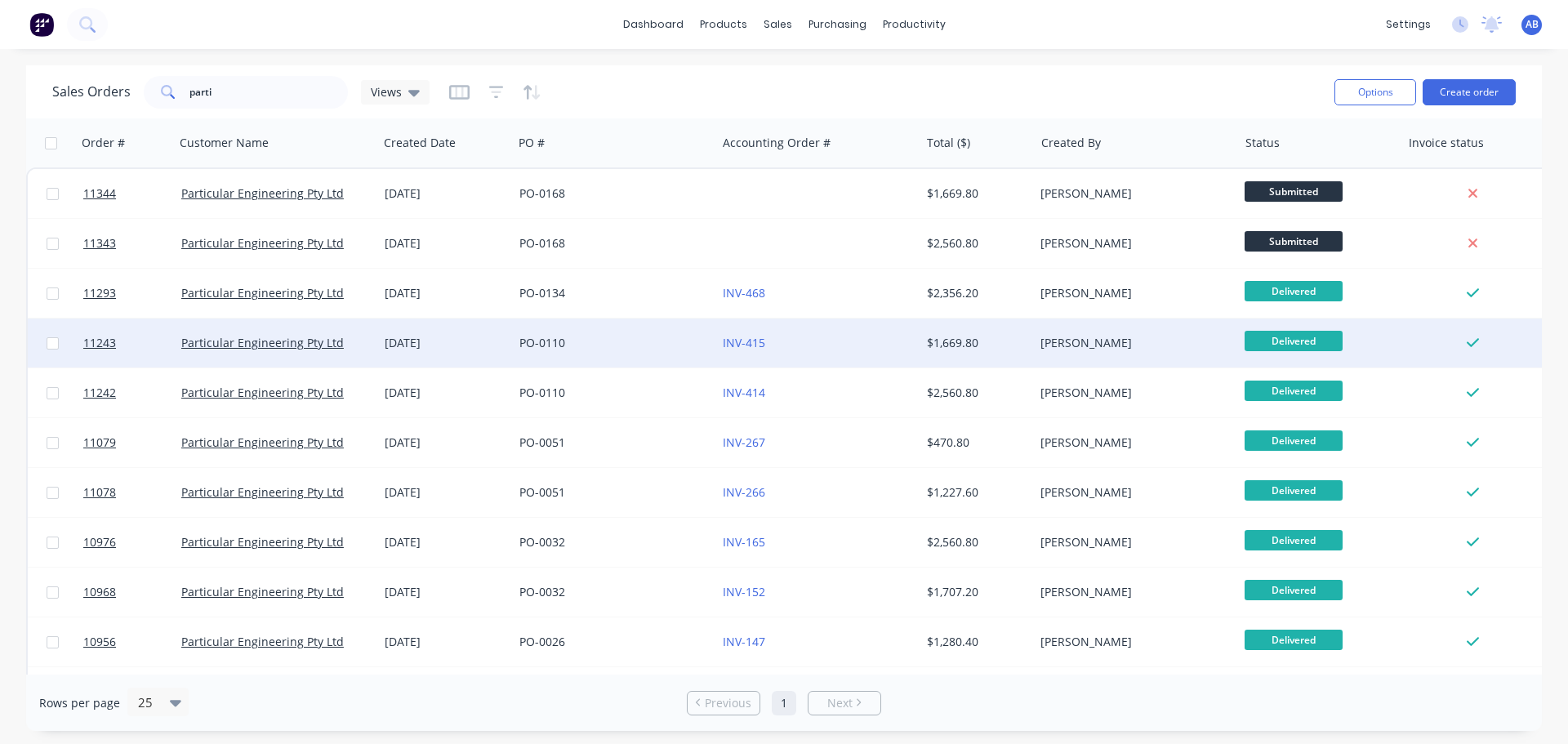
click at [476, 356] on div "[DATE]" at bounding box center [446, 343] width 135 height 49
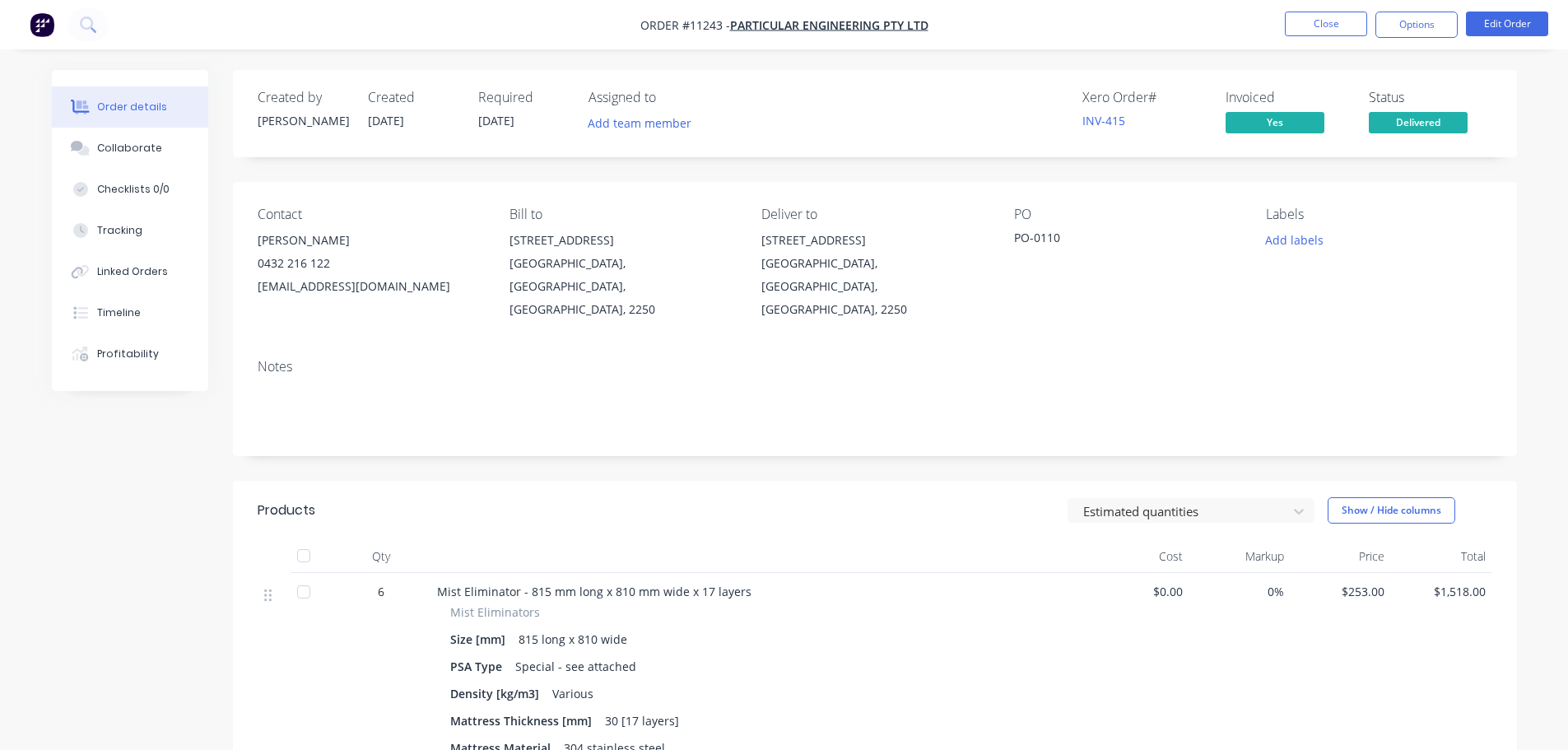
click at [50, 23] on img "button" at bounding box center [42, 25] width 25 height 25
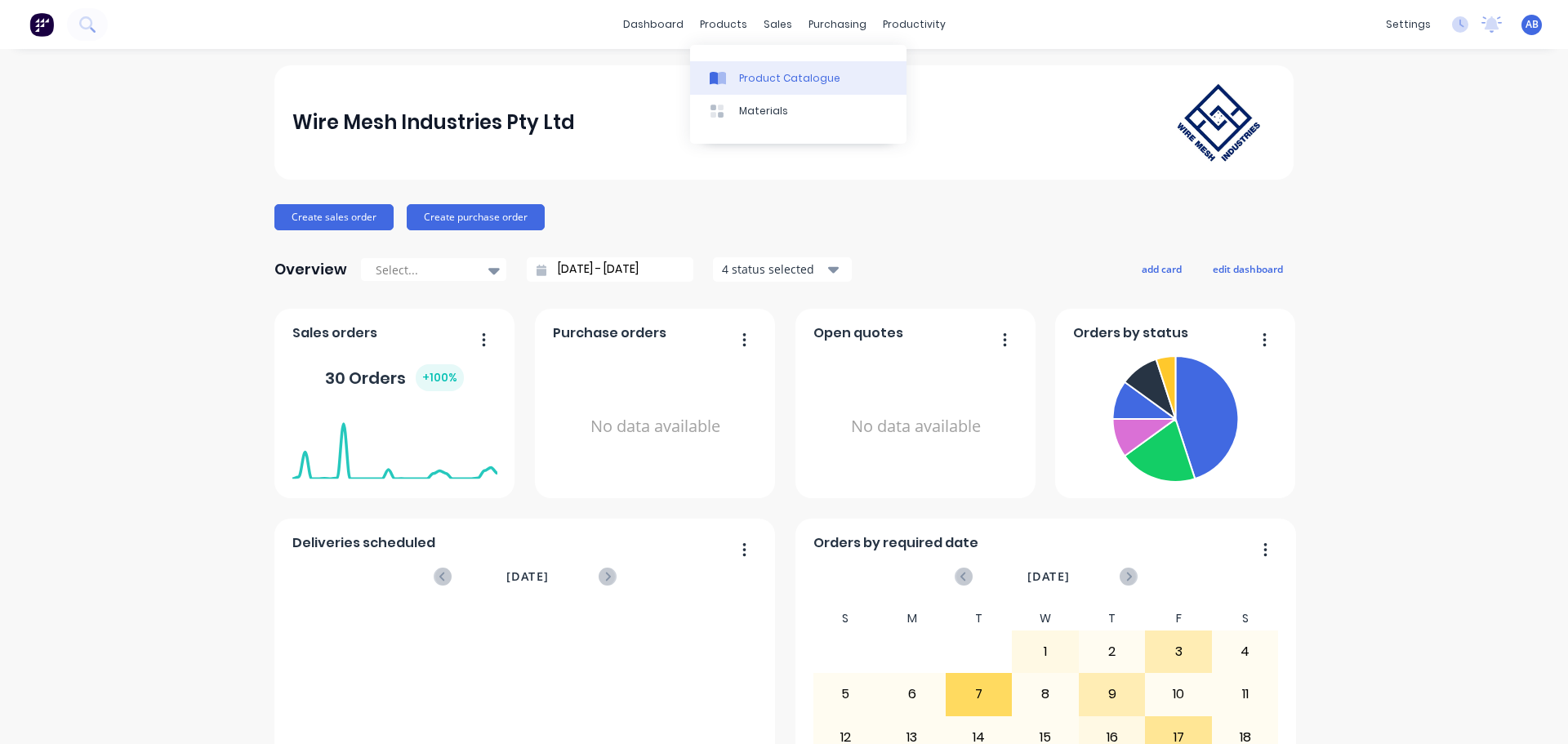
click at [722, 71] on icon at bounding box center [722, 78] width 8 height 13
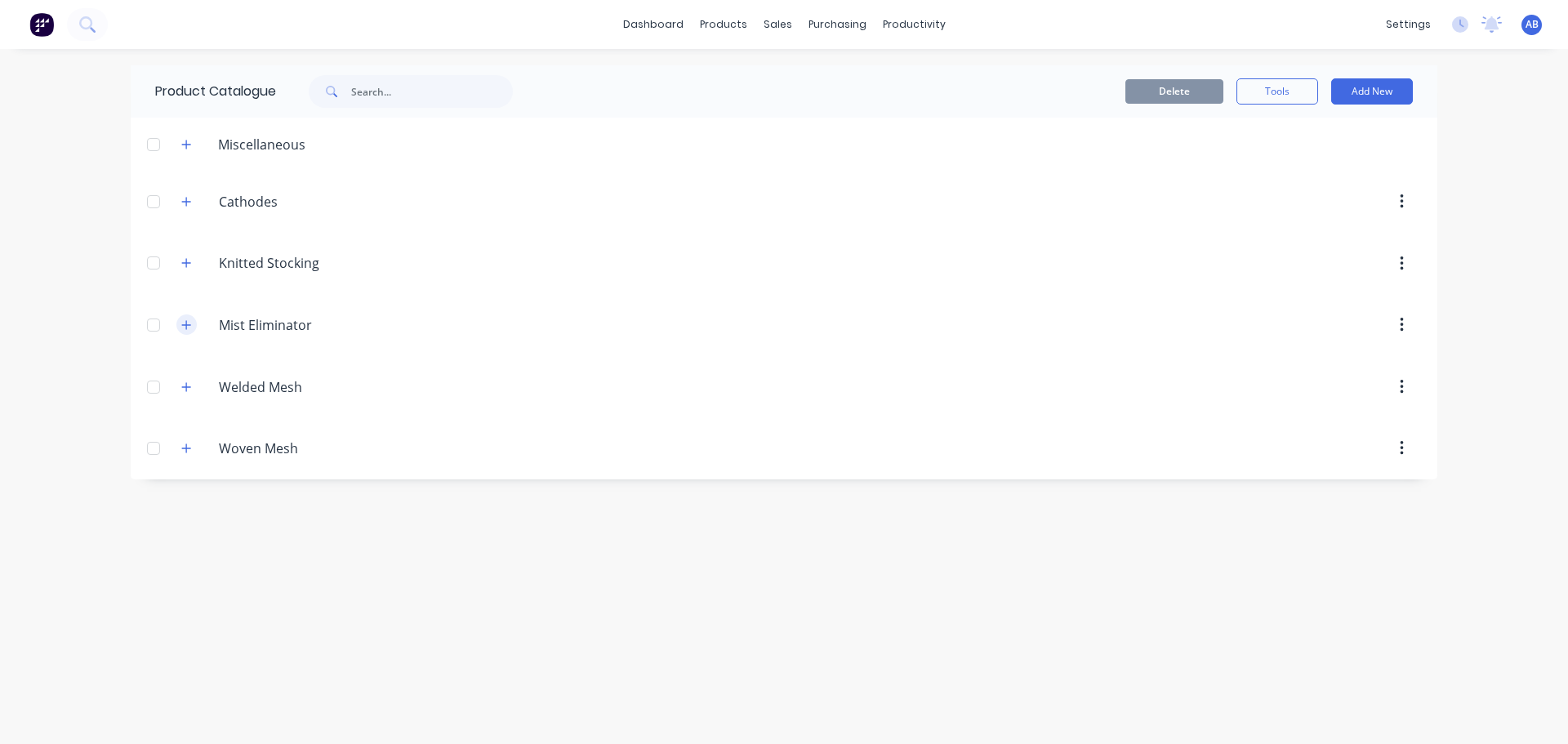
click at [184, 325] on icon "button" at bounding box center [186, 325] width 9 height 9
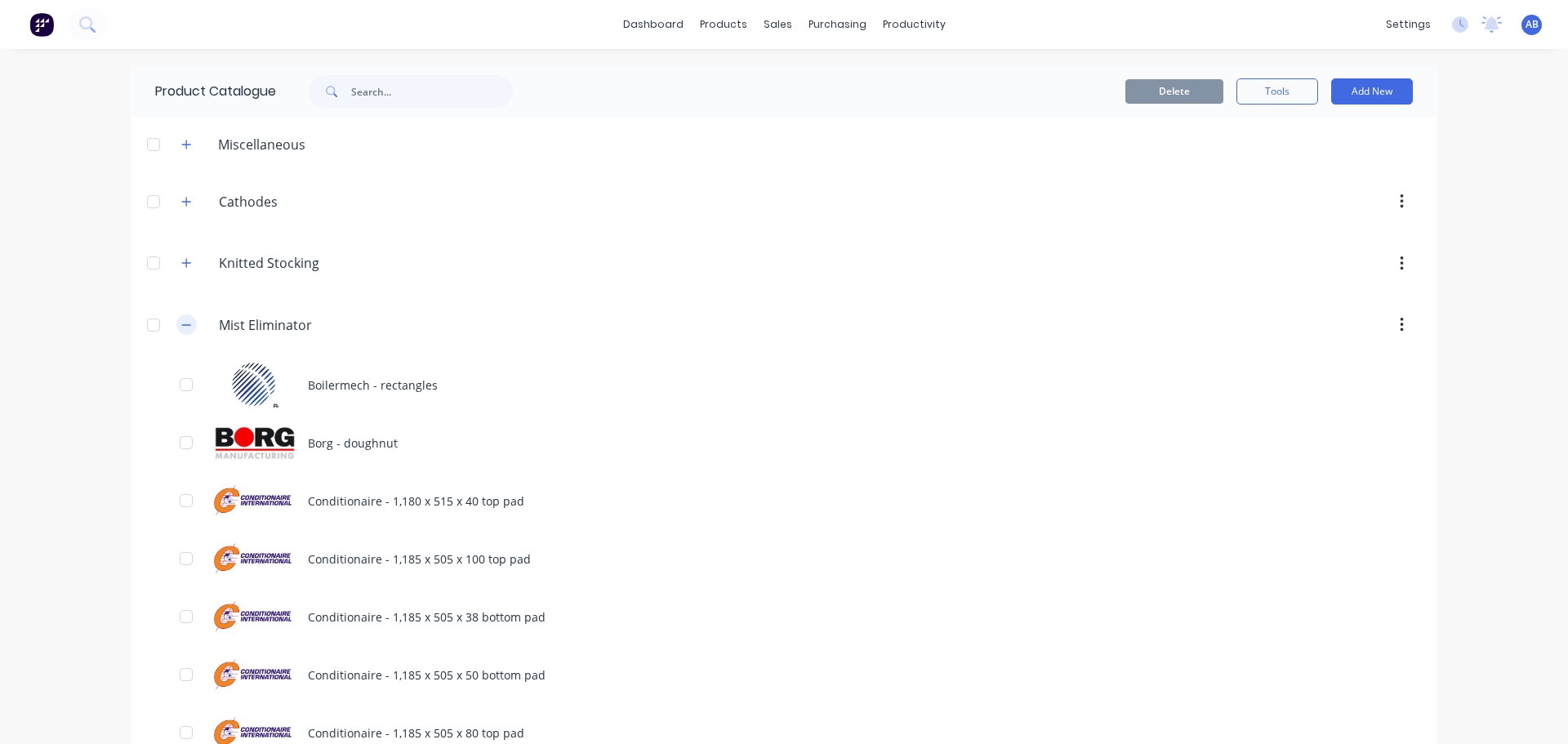
click at [182, 325] on icon "button" at bounding box center [186, 324] width 9 height 1
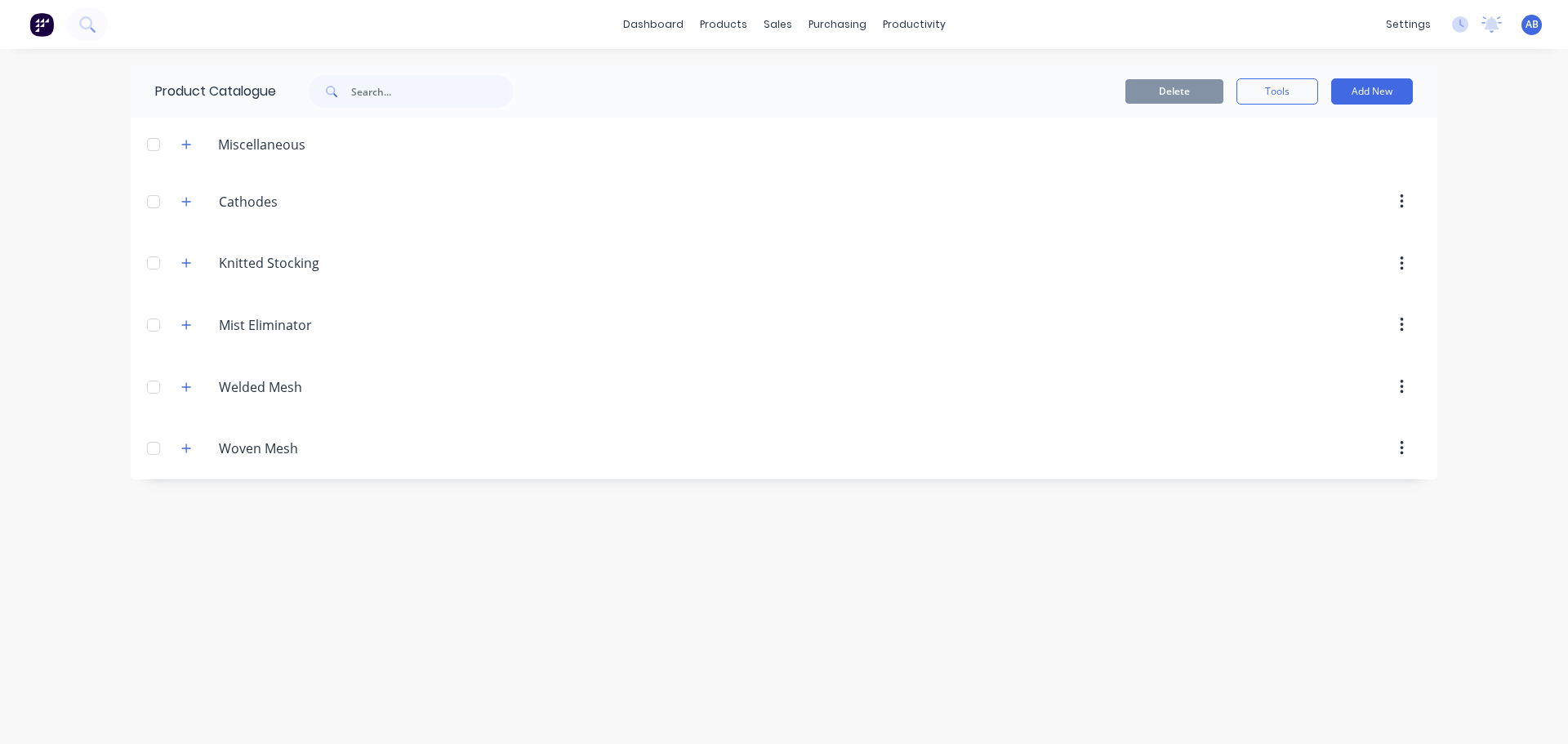
click at [39, 29] on img at bounding box center [41, 25] width 25 height 25
